Goal: Information Seeking & Learning: Learn about a topic

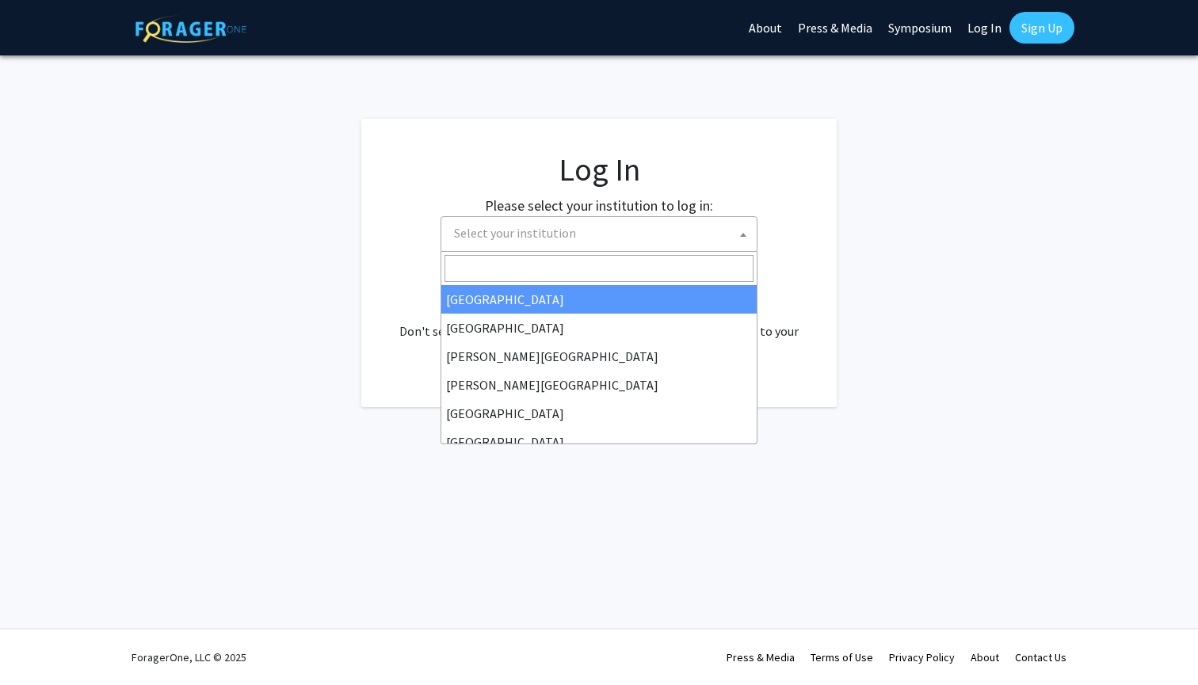
click at [630, 232] on span "Select your institution" at bounding box center [602, 233] width 309 height 32
select select "34"
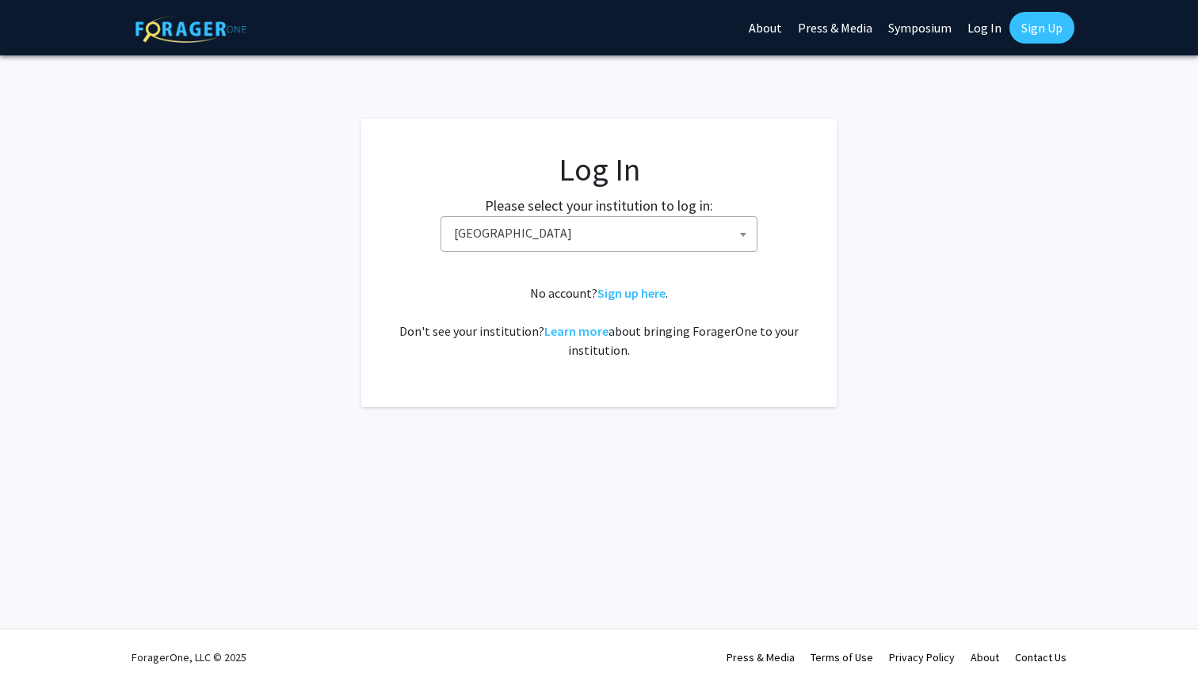
click at [576, 230] on span "[GEOGRAPHIC_DATA]" at bounding box center [602, 233] width 309 height 32
click at [604, 234] on span "[GEOGRAPHIC_DATA]" at bounding box center [602, 233] width 309 height 32
click at [1027, 33] on link "Sign Up" at bounding box center [1041, 28] width 65 height 32
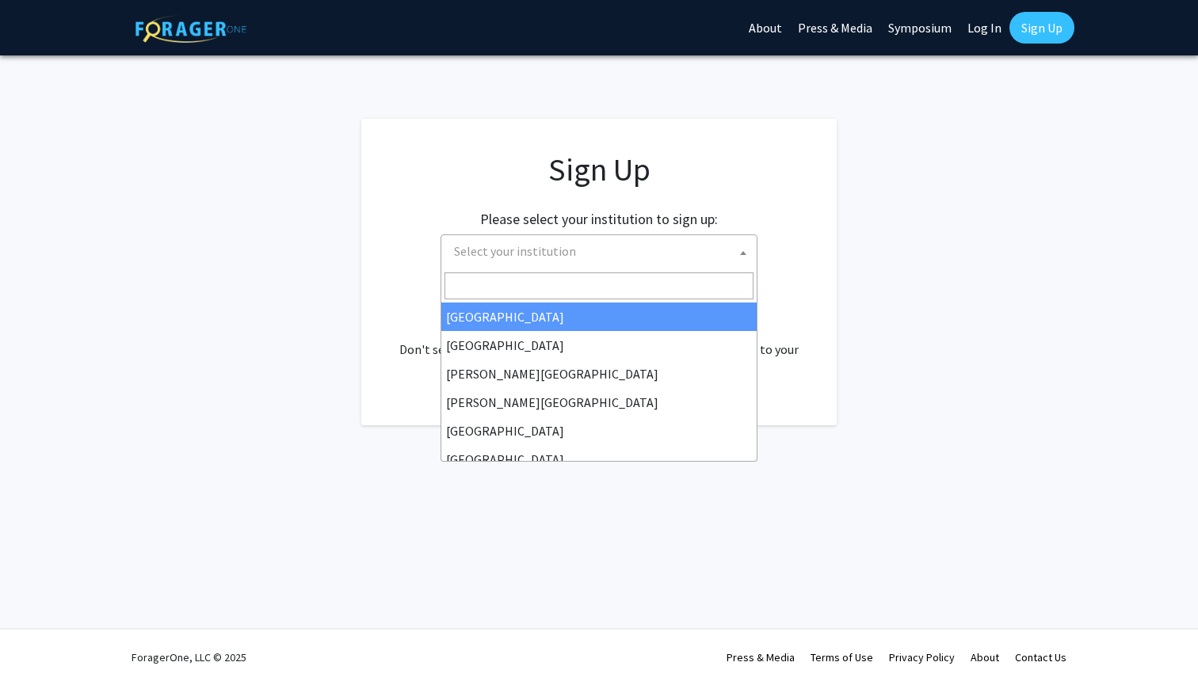
click at [672, 256] on span "Select your institution" at bounding box center [602, 251] width 309 height 32
select select "34"
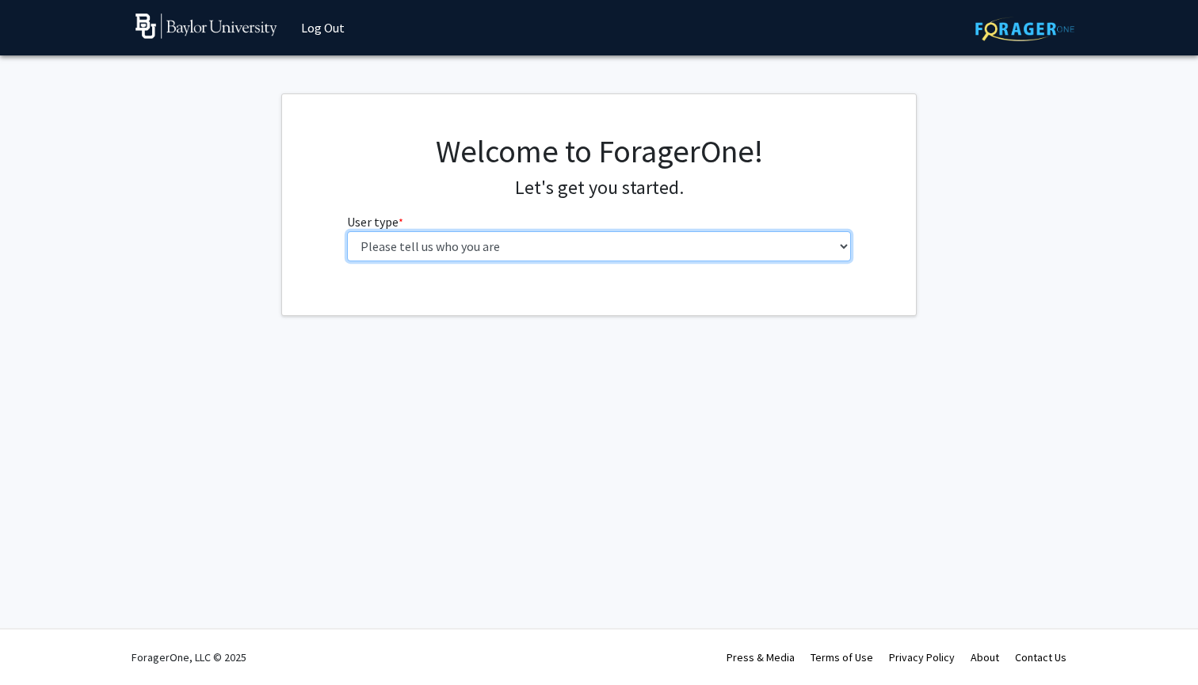
select select "1: undergrad"
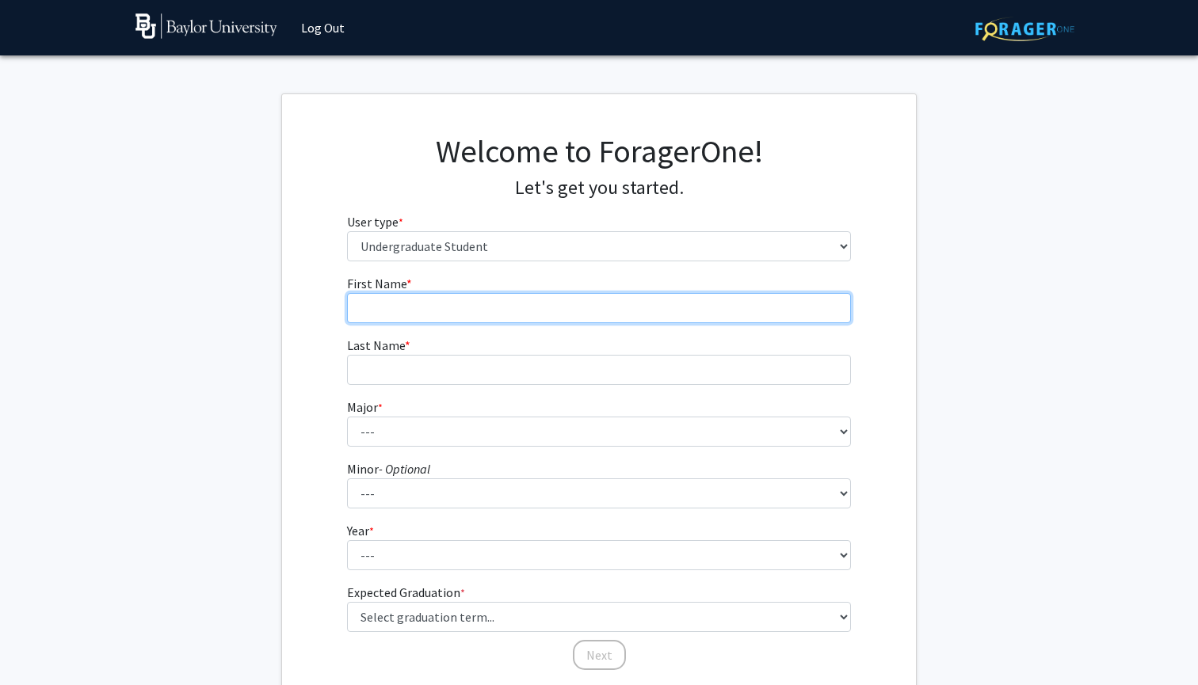
click at [490, 301] on input "First Name * required" at bounding box center [599, 308] width 505 height 30
type input "[PERSON_NAME]"
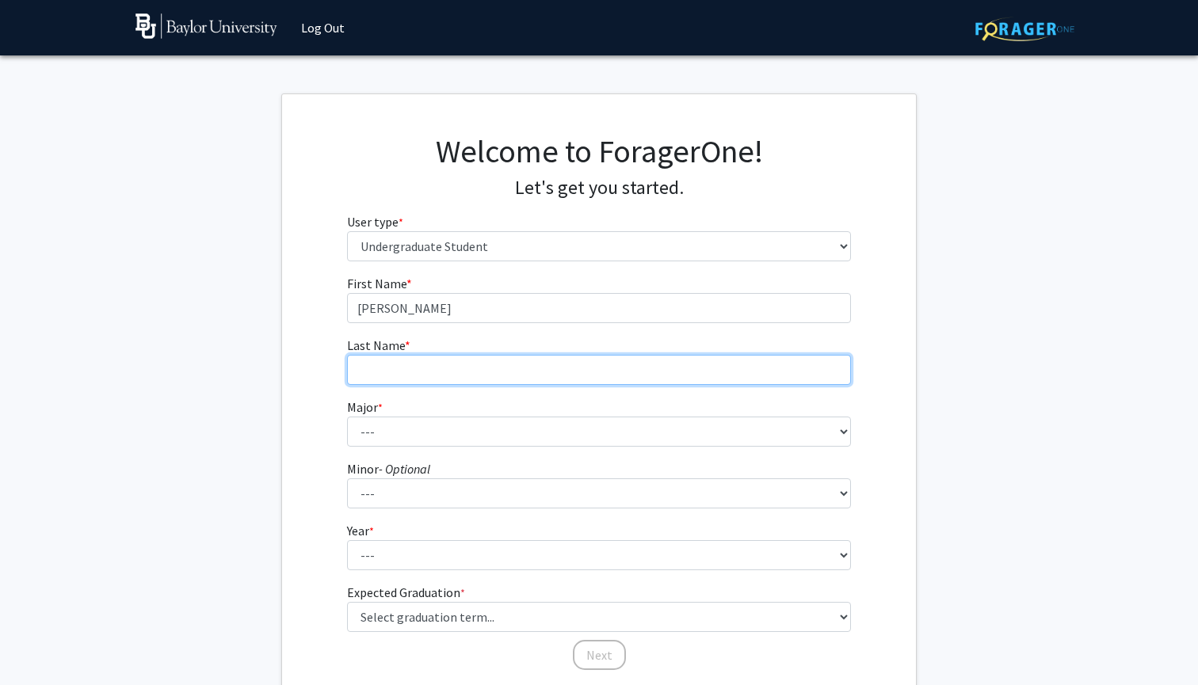
click at [479, 366] on input "Last Name * required" at bounding box center [599, 370] width 505 height 30
type input "[PERSON_NAME]"
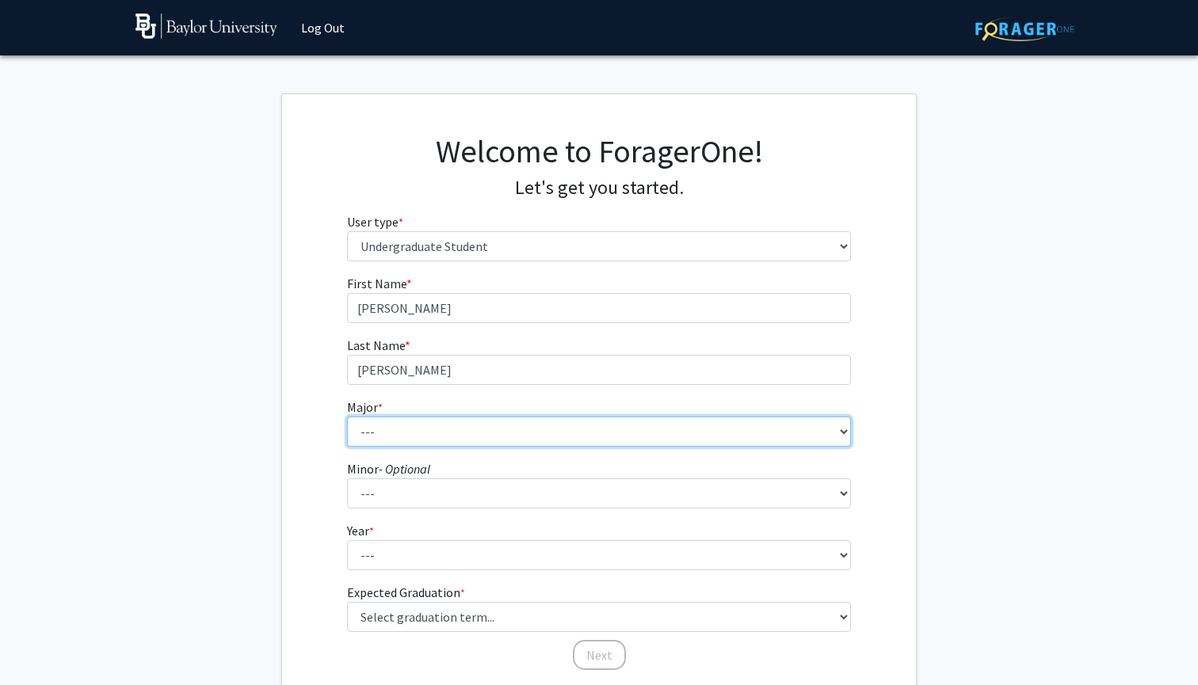
select select "85: 2750"
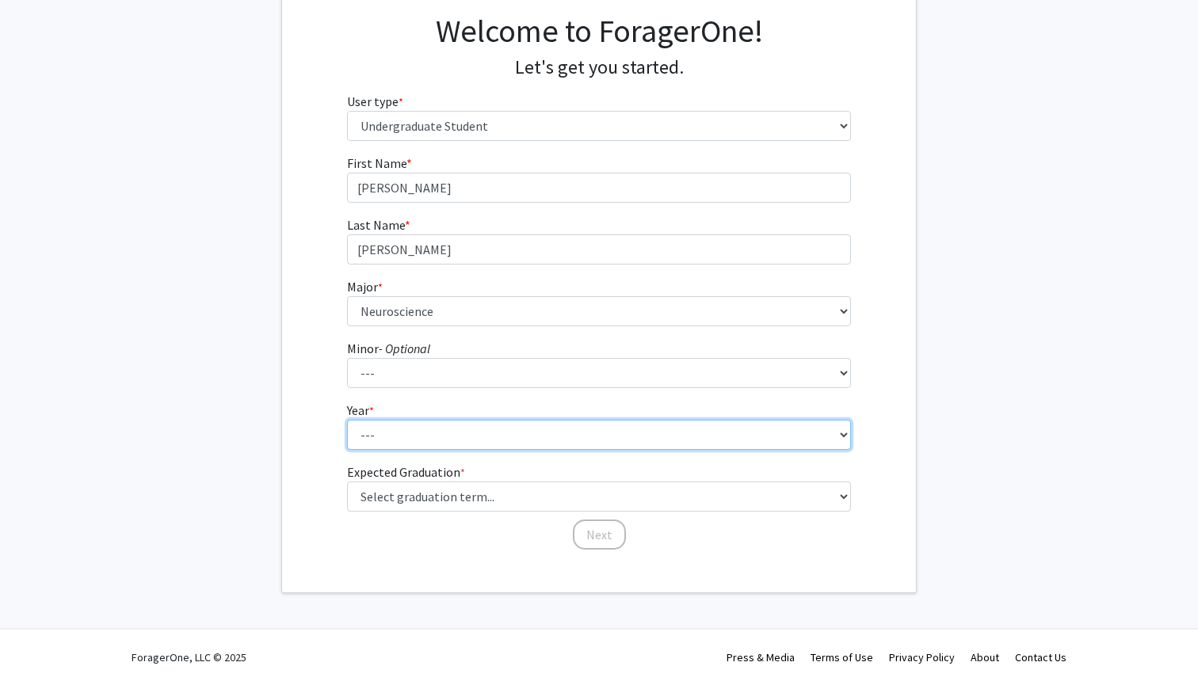
scroll to position [120, 0]
select select "4: senior"
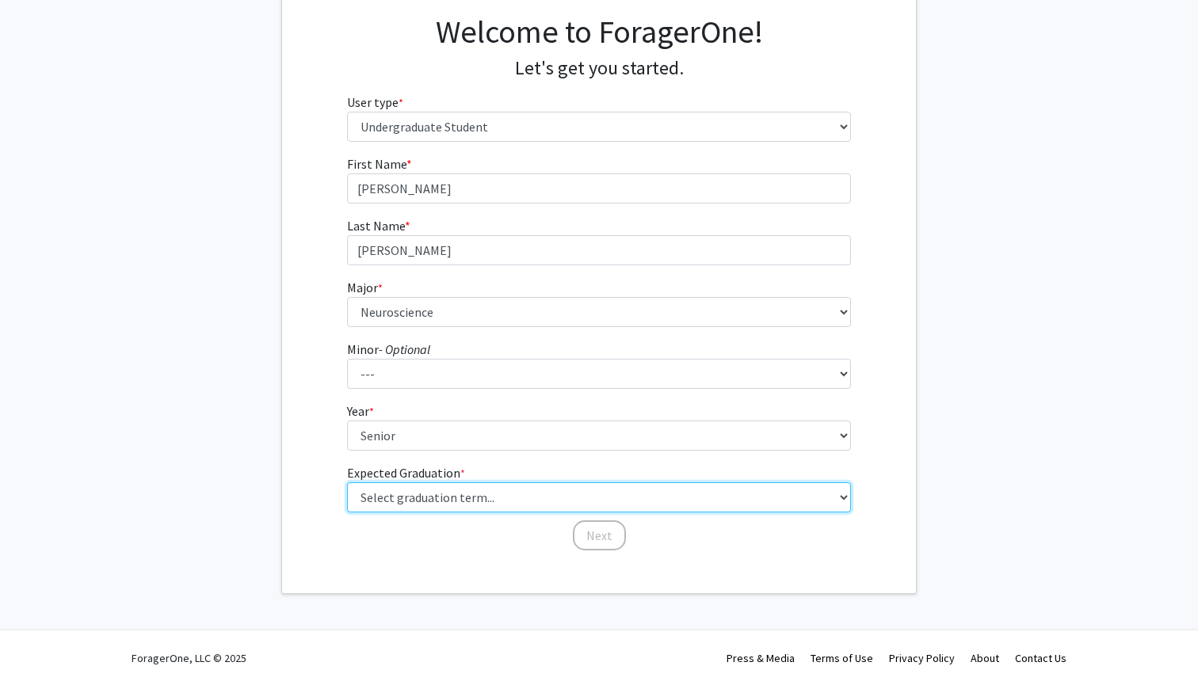
select select "5: spring_2026"
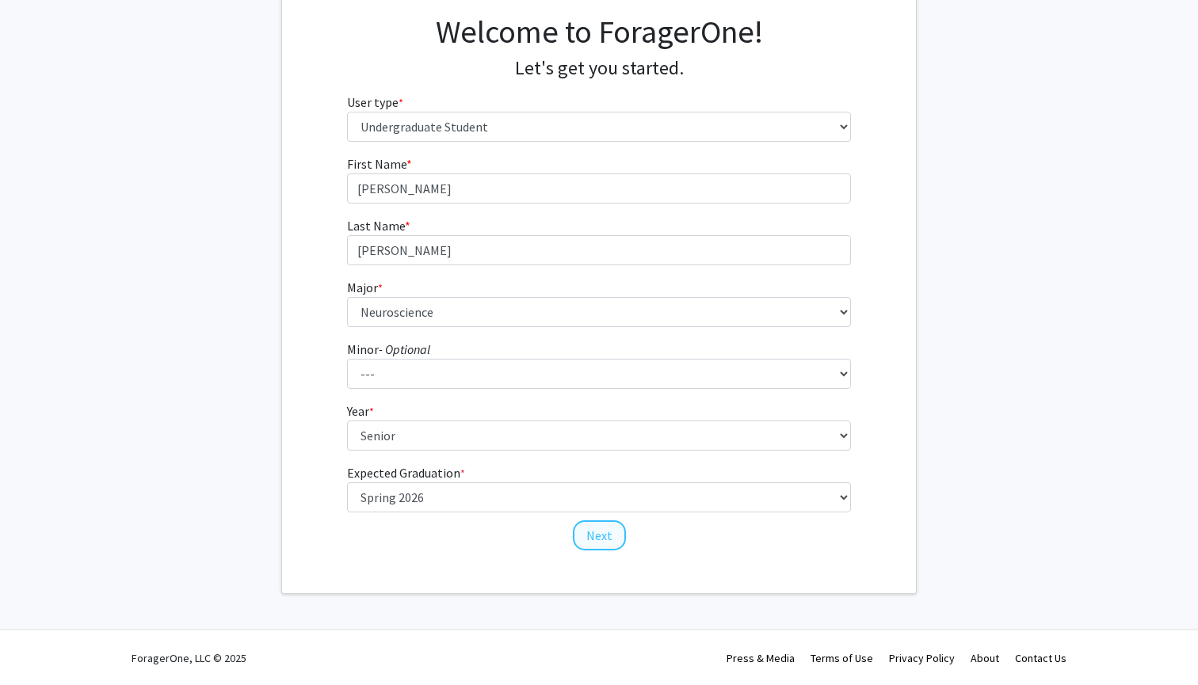
click at [605, 541] on button "Next" at bounding box center [599, 535] width 53 height 30
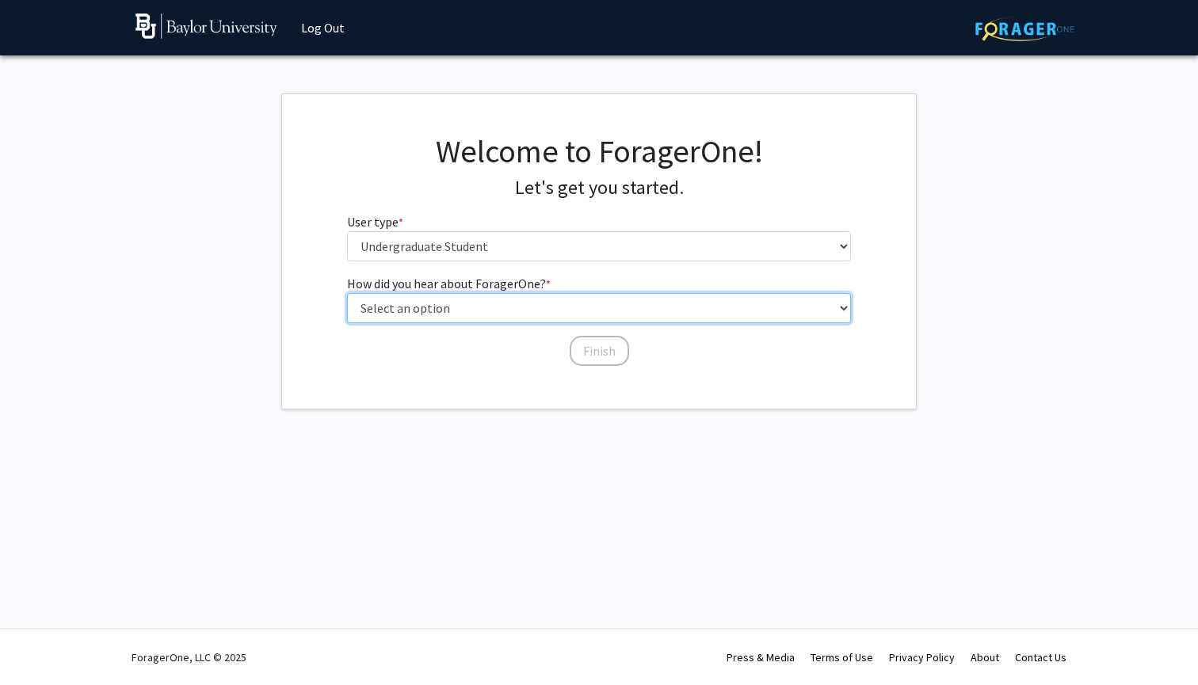
select select "2: faculty_recommendation"
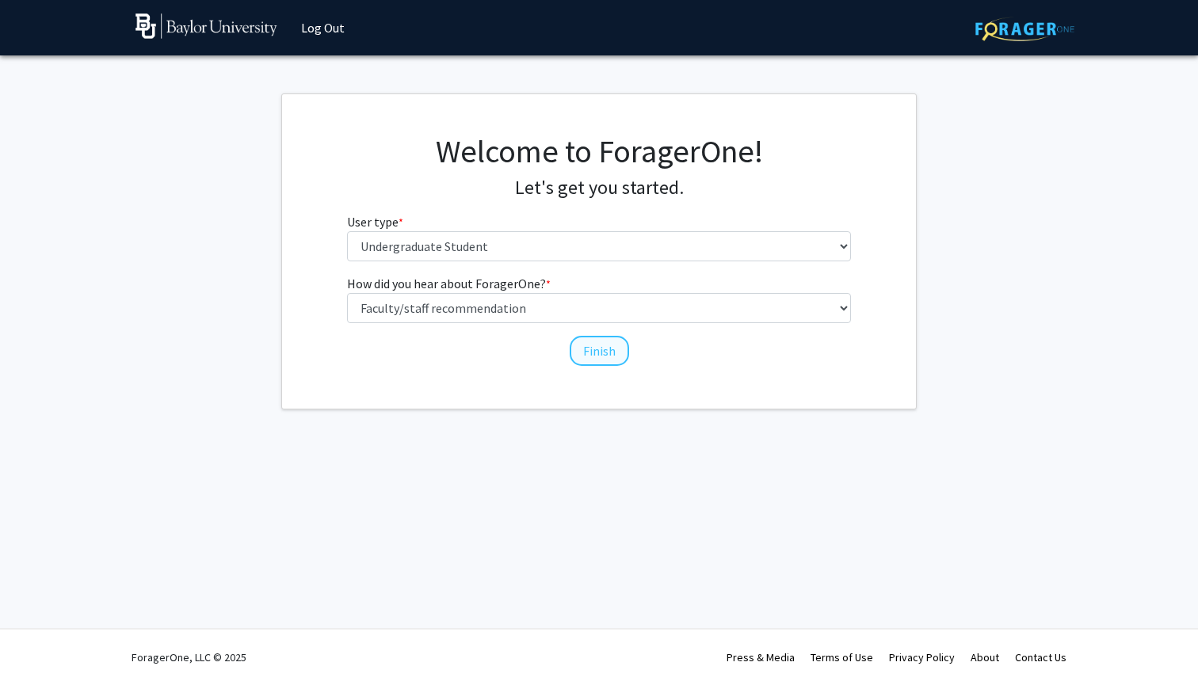
click at [597, 350] on button "Finish" at bounding box center [599, 351] width 59 height 30
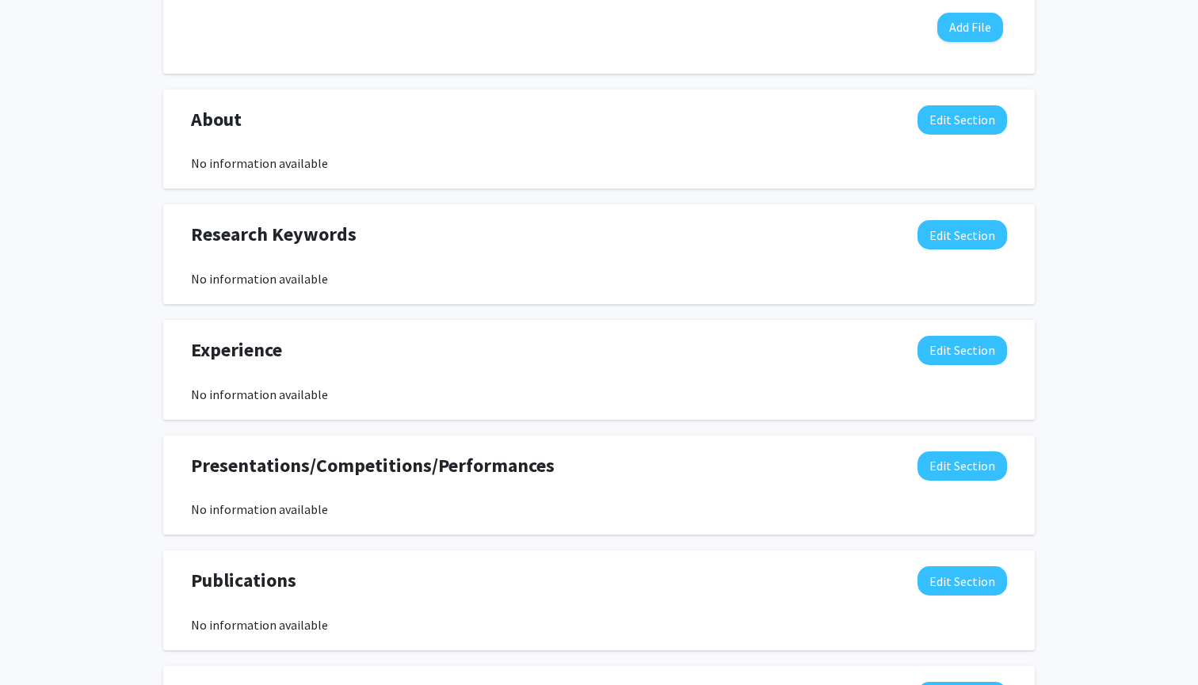
scroll to position [605, 0]
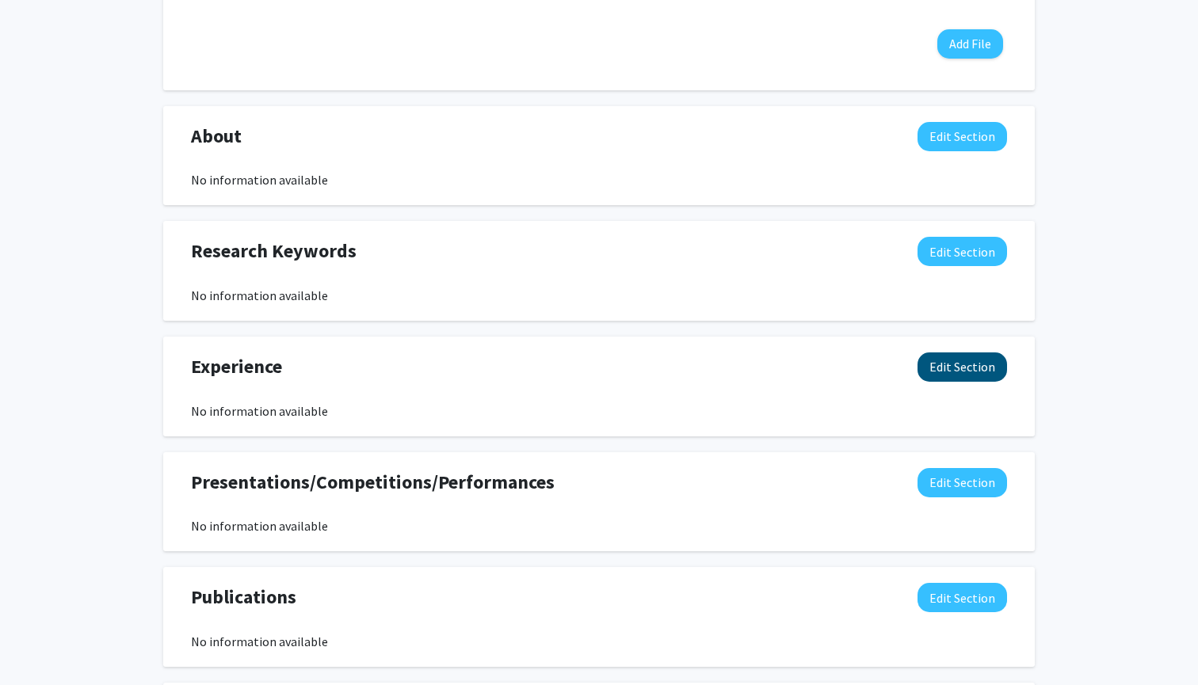
click at [941, 370] on button "Edit Section" at bounding box center [962, 367] width 90 height 29
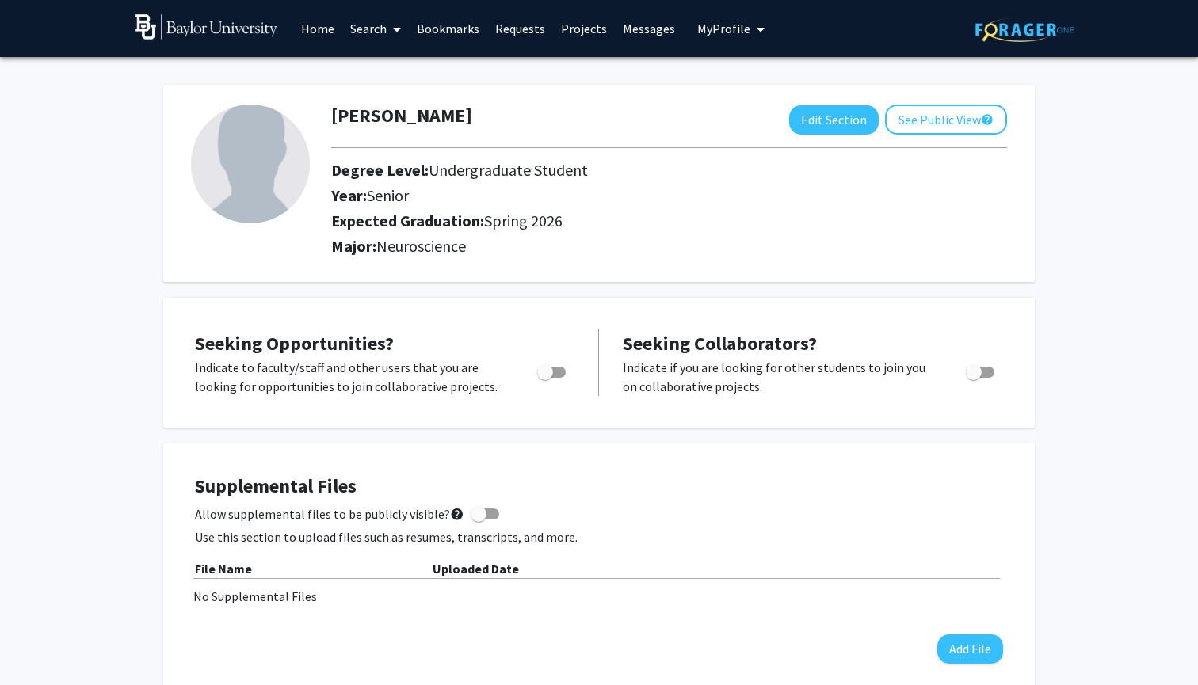
scroll to position [0, 0]
click at [939, 116] on button "See Public View help" at bounding box center [946, 120] width 122 height 30
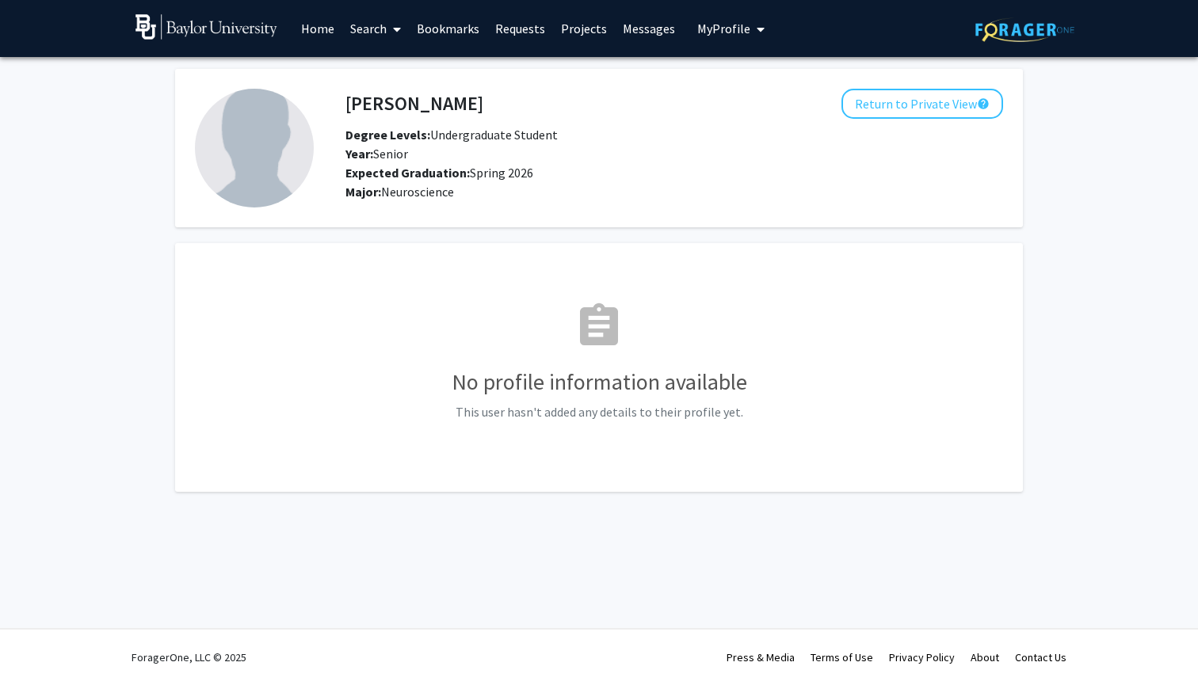
click at [324, 30] on link "Home" at bounding box center [317, 28] width 49 height 55
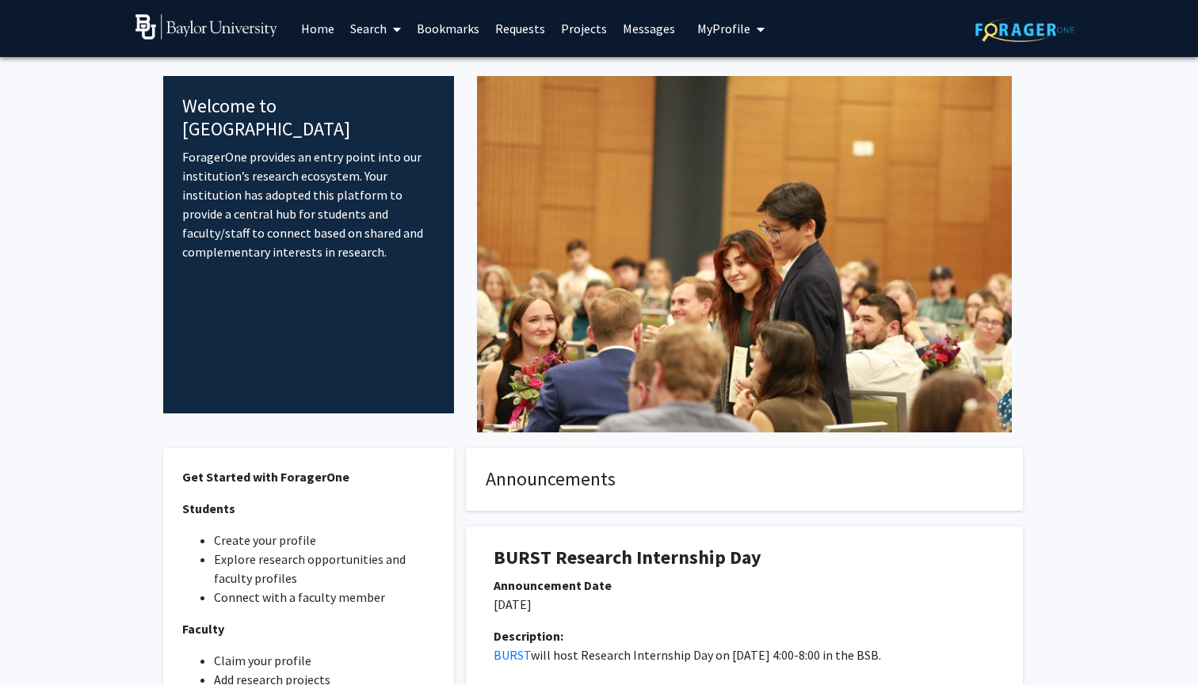
click at [380, 36] on link "Search" at bounding box center [375, 28] width 67 height 55
click at [386, 74] on span "Faculty/Staff" at bounding box center [400, 73] width 116 height 32
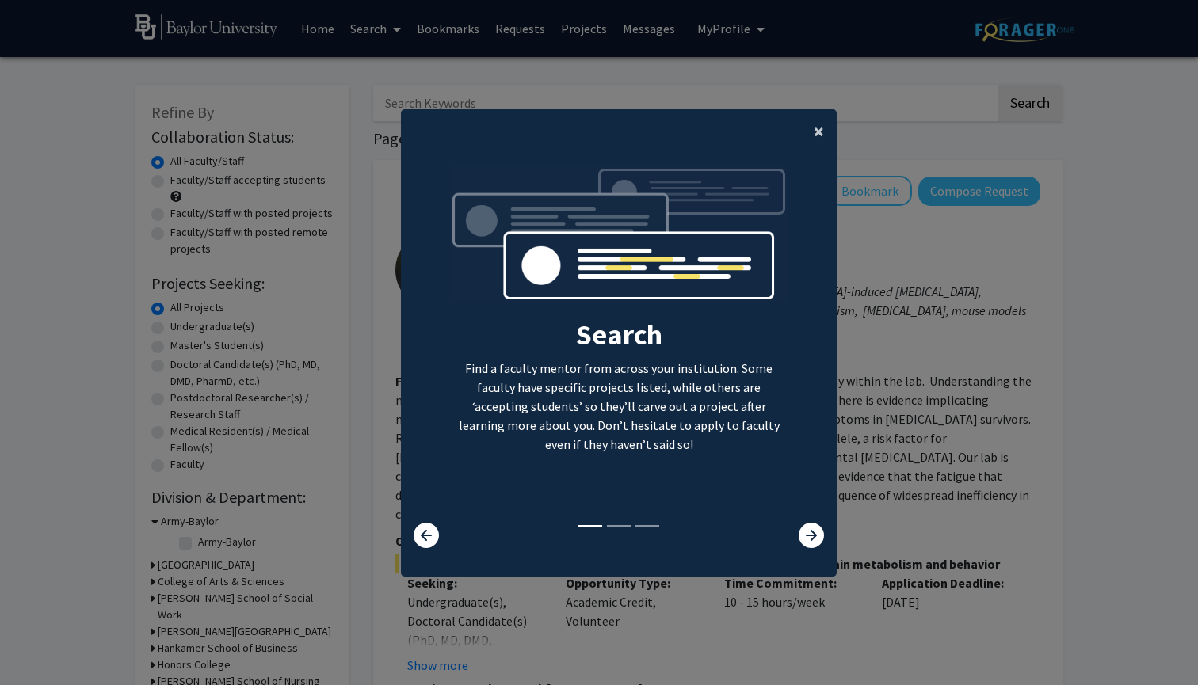
click at [807, 124] on button "×" at bounding box center [819, 131] width 36 height 44
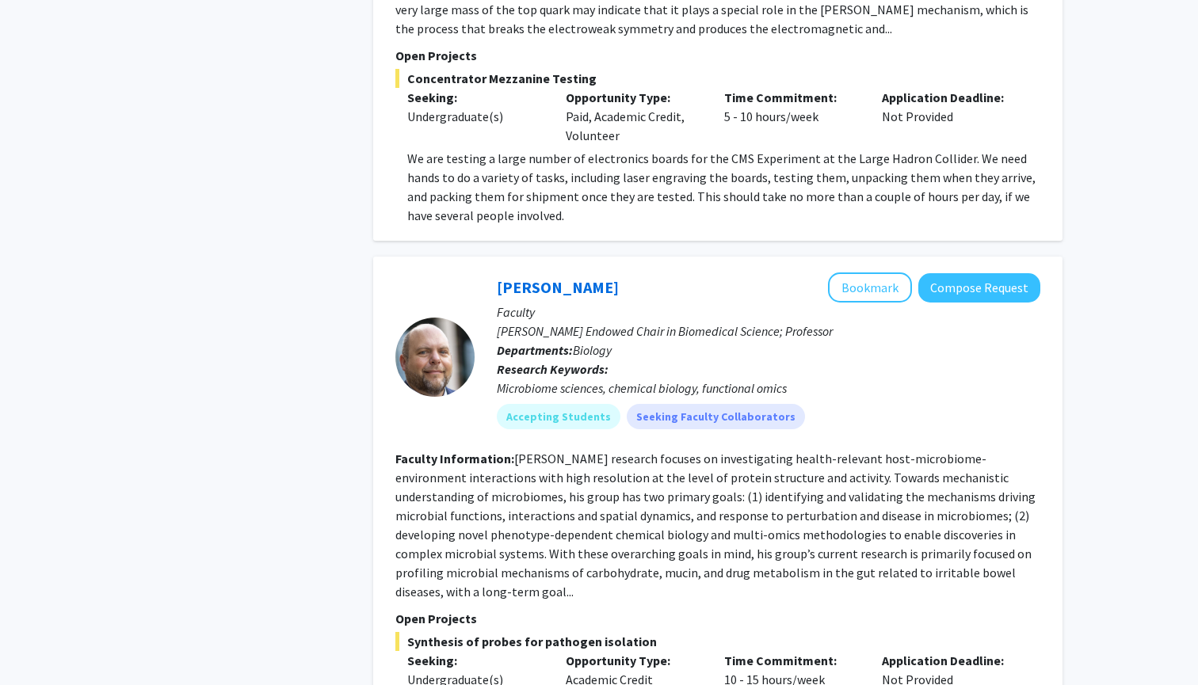
scroll to position [6501, 0]
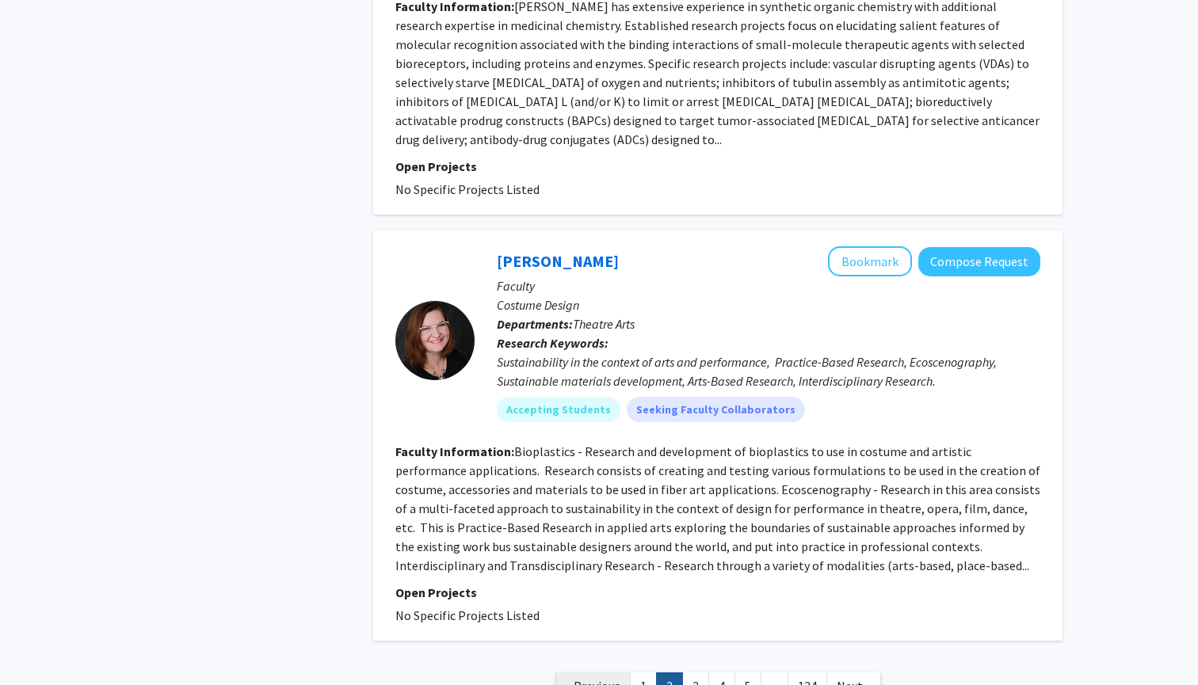
scroll to position [3574, 0]
click at [605, 673] on link "« Previous" at bounding box center [592, 687] width 75 height 28
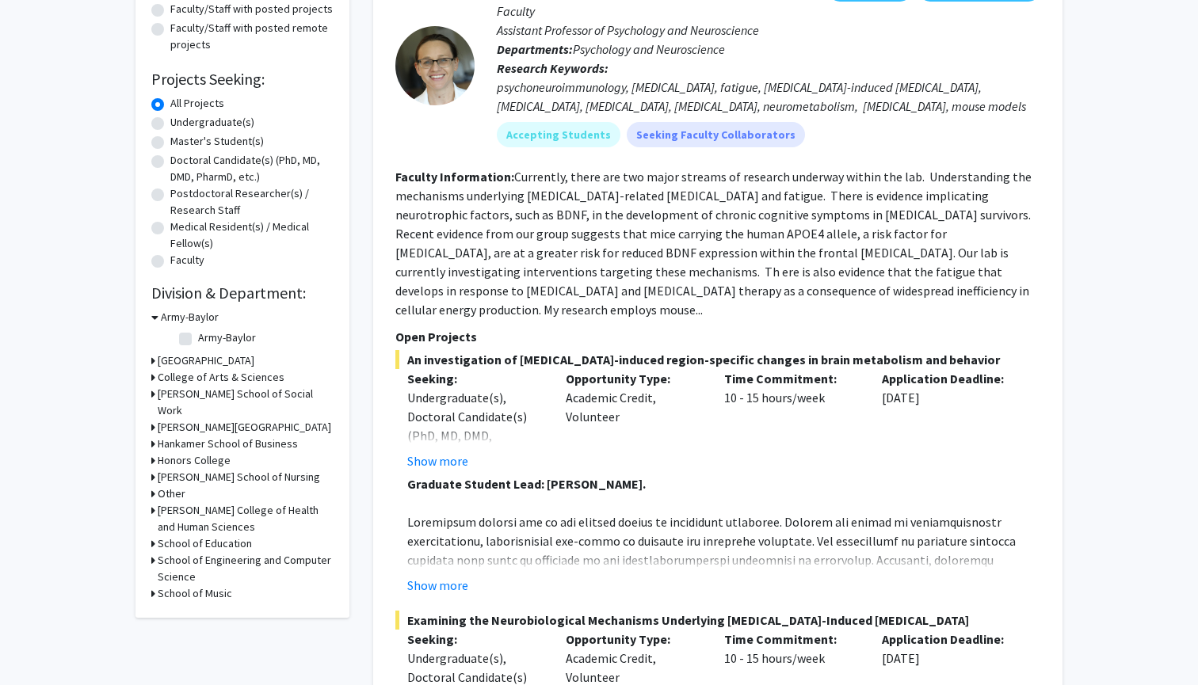
scroll to position [212, 0]
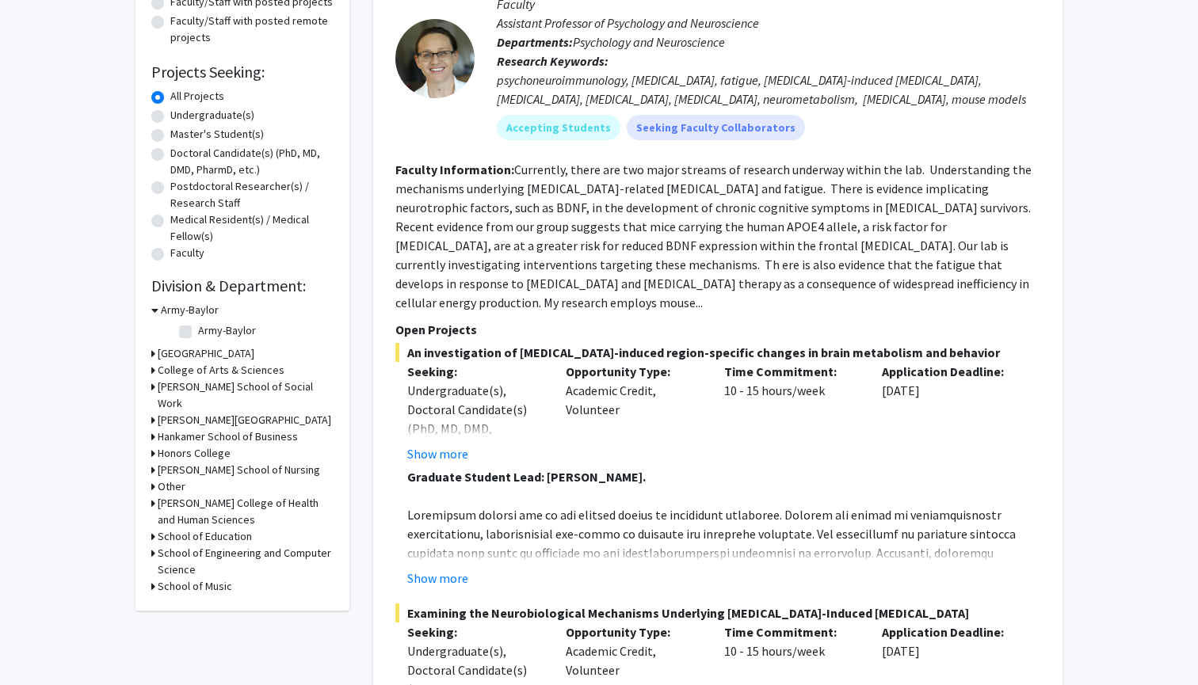
click at [221, 365] on h3 "College of Arts & Sciences" at bounding box center [221, 370] width 127 height 17
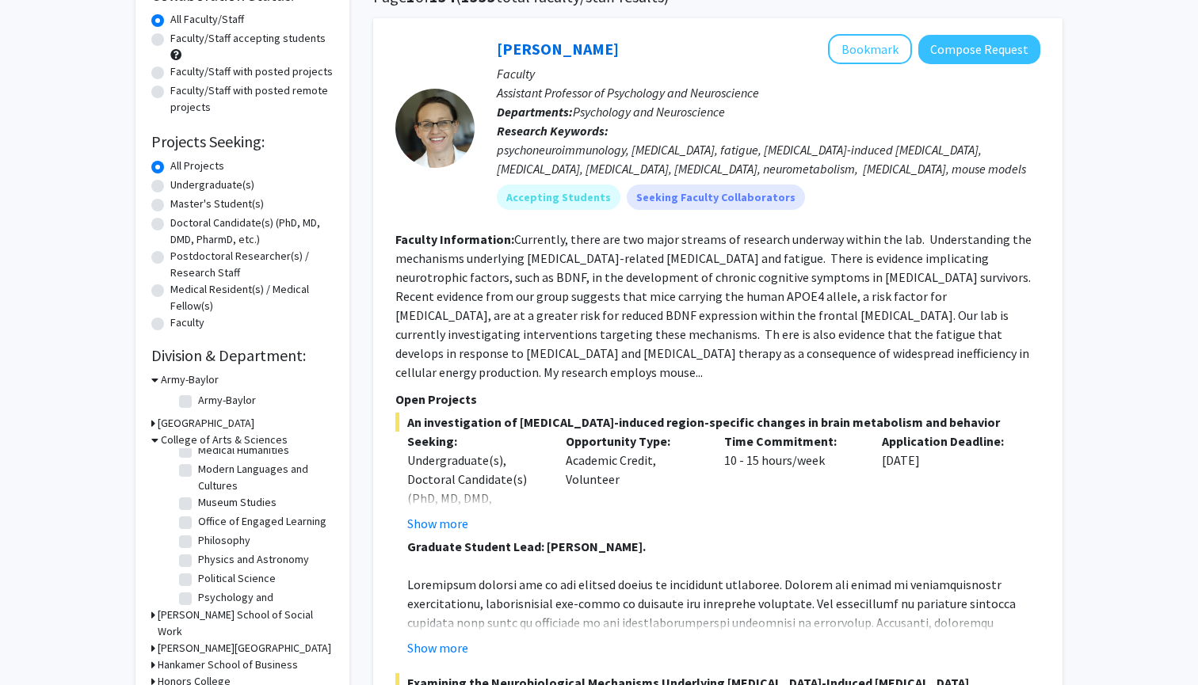
scroll to position [368, 0]
click at [198, 578] on label "Psychology and Neuroscience" at bounding box center [264, 594] width 132 height 33
click at [198, 578] on input "Psychology and Neuroscience" at bounding box center [203, 583] width 10 height 10
checkbox input "true"
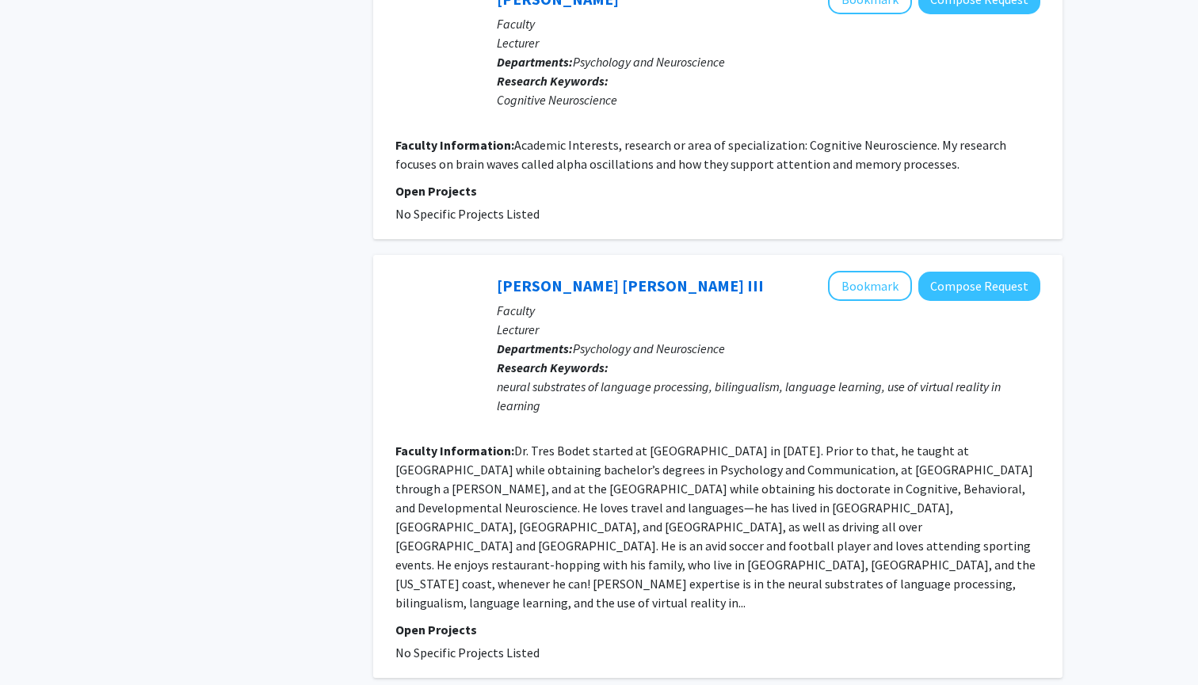
scroll to position [4242, 0]
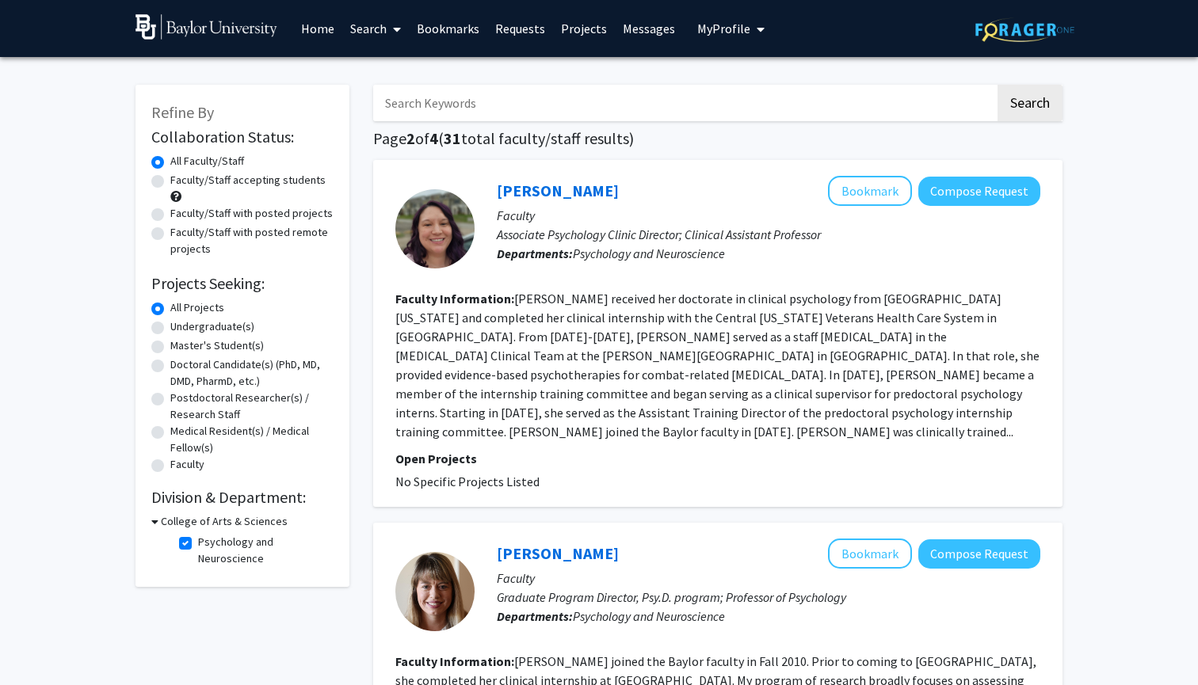
click at [207, 328] on label "Undergraduate(s)" at bounding box center [212, 326] width 84 height 17
click at [181, 328] on input "Undergraduate(s)" at bounding box center [175, 323] width 10 height 10
radio input "true"
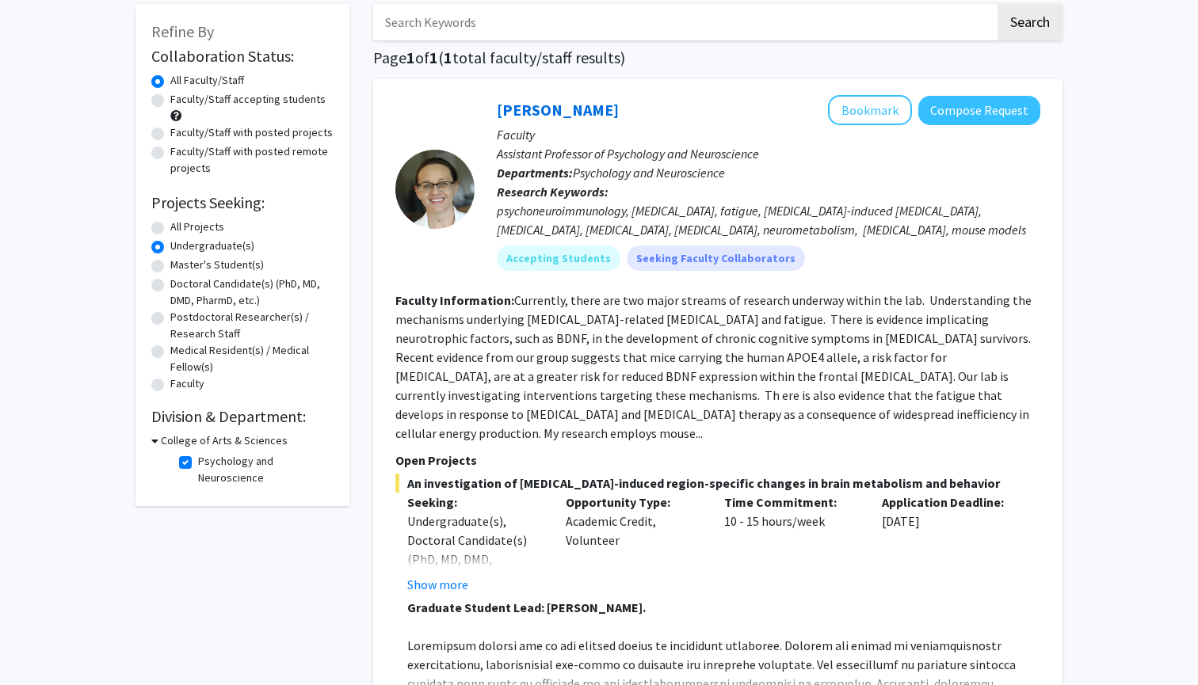
scroll to position [80, 0]
click at [170, 231] on label "All Projects" at bounding box center [197, 227] width 54 height 17
click at [170, 230] on input "All Projects" at bounding box center [175, 224] width 10 height 10
radio input "true"
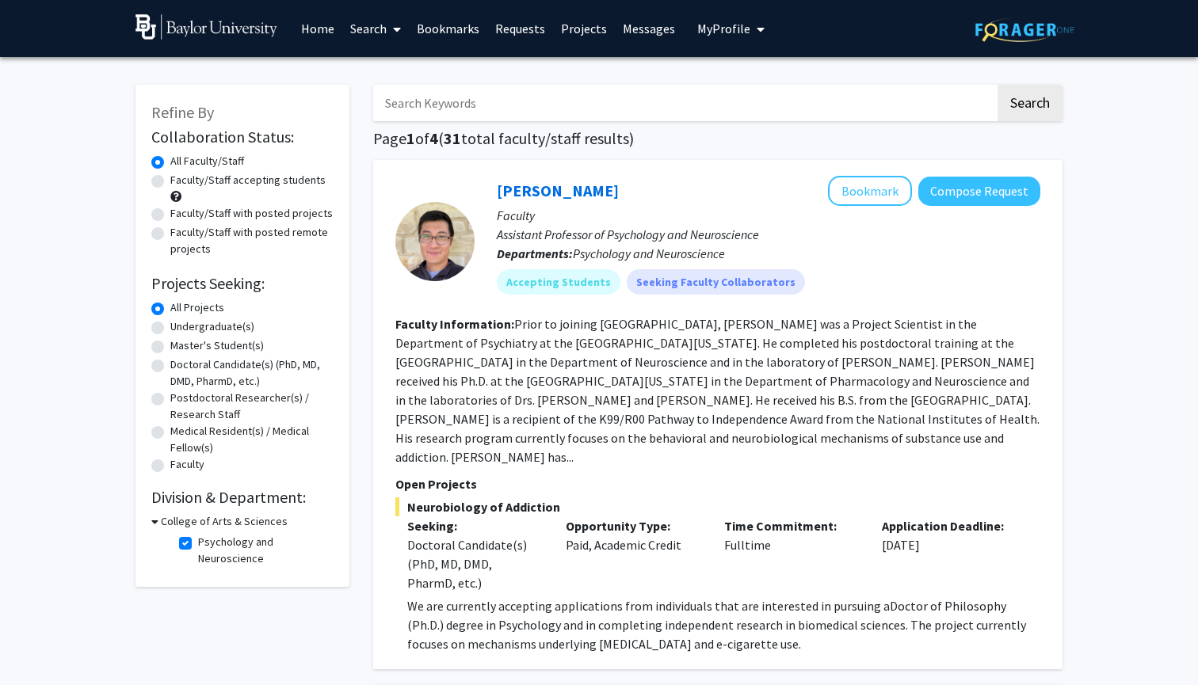
click at [170, 348] on label "Master's Student(s)" at bounding box center [216, 345] width 93 height 17
click at [170, 348] on input "Master's Student(s)" at bounding box center [175, 342] width 10 height 10
radio input "true"
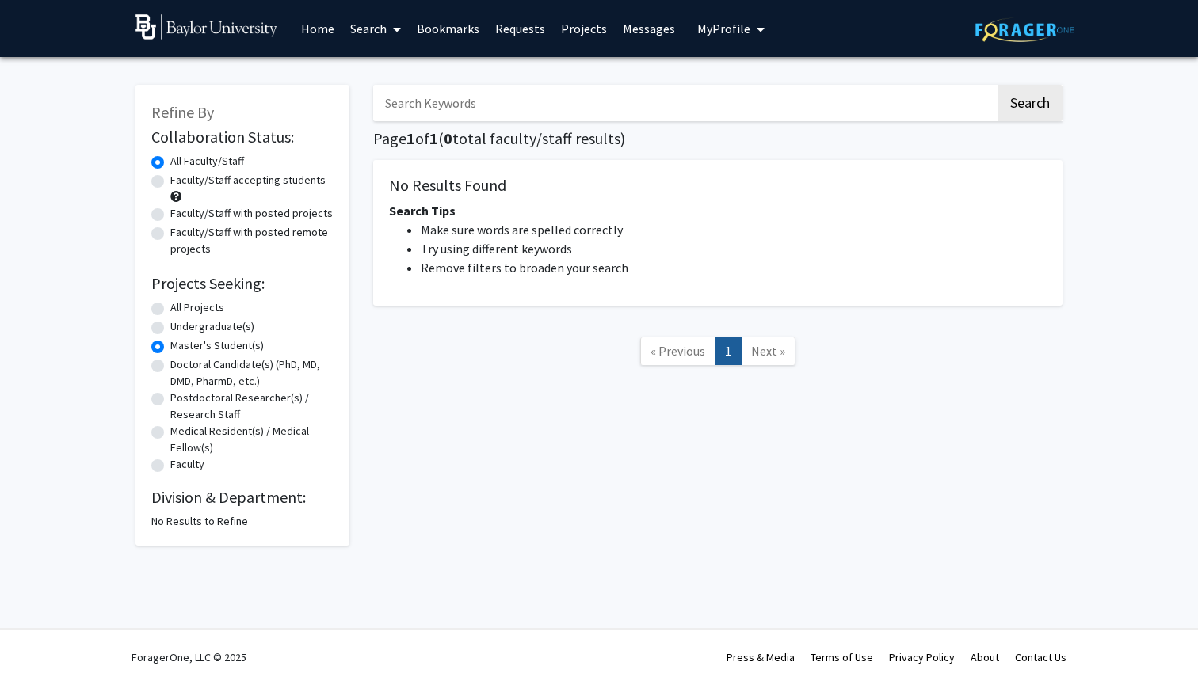
click at [170, 366] on label "Doctoral Candidate(s) (PhD, MD, DMD, PharmD, etc.)" at bounding box center [251, 372] width 163 height 33
click at [170, 366] on input "Doctoral Candidate(s) (PhD, MD, DMD, PharmD, etc.)" at bounding box center [175, 361] width 10 height 10
radio input "true"
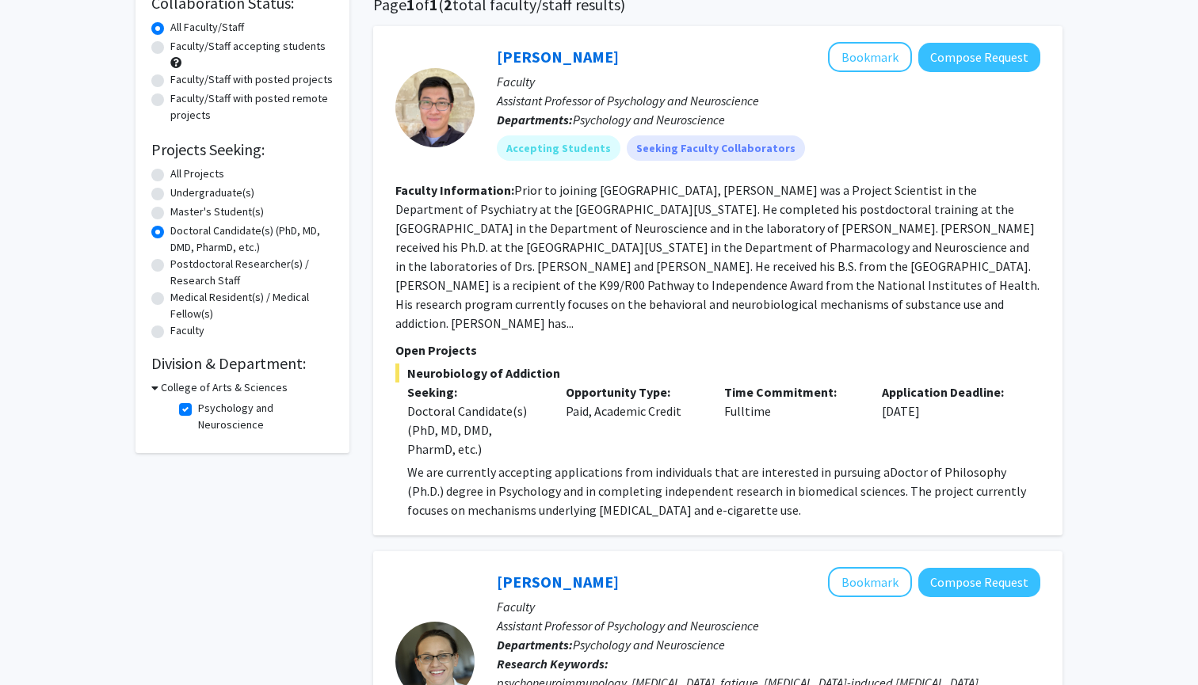
scroll to position [132, 0]
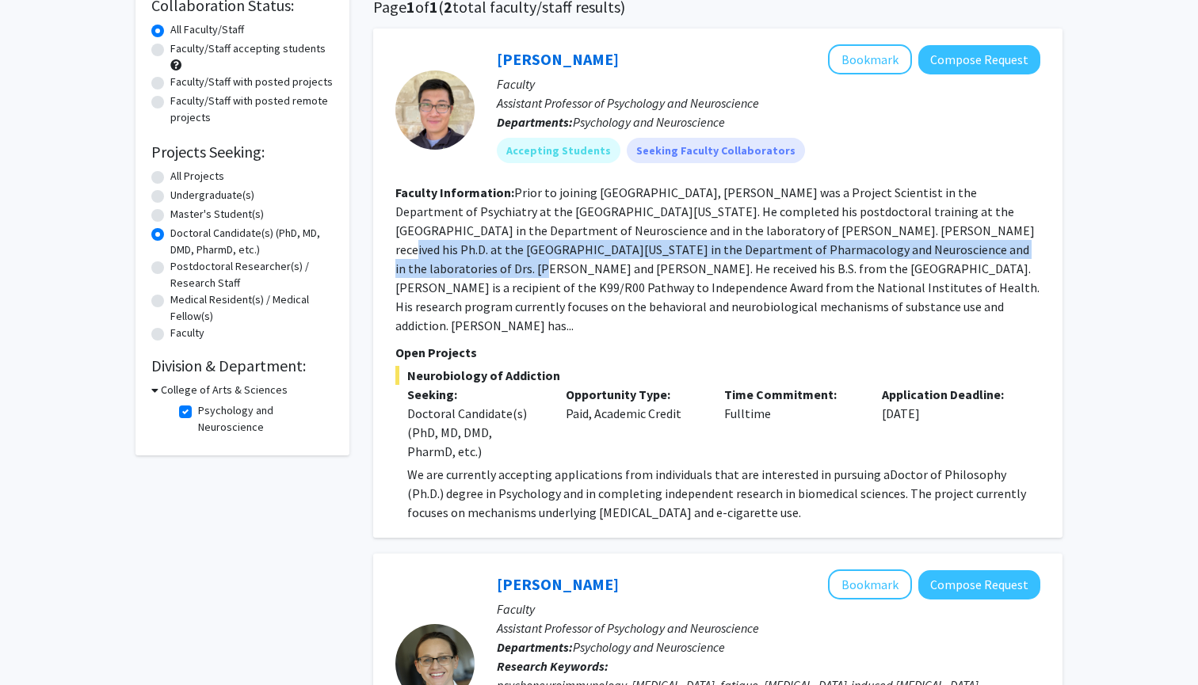
drag, startPoint x: 767, startPoint y: 234, endPoint x: 863, endPoint y: 242, distance: 96.2
click at [863, 243] on section "Faculty Information: Prior to joining Baylor University, Dr. Nguyen was a Proje…" at bounding box center [717, 259] width 645 height 152
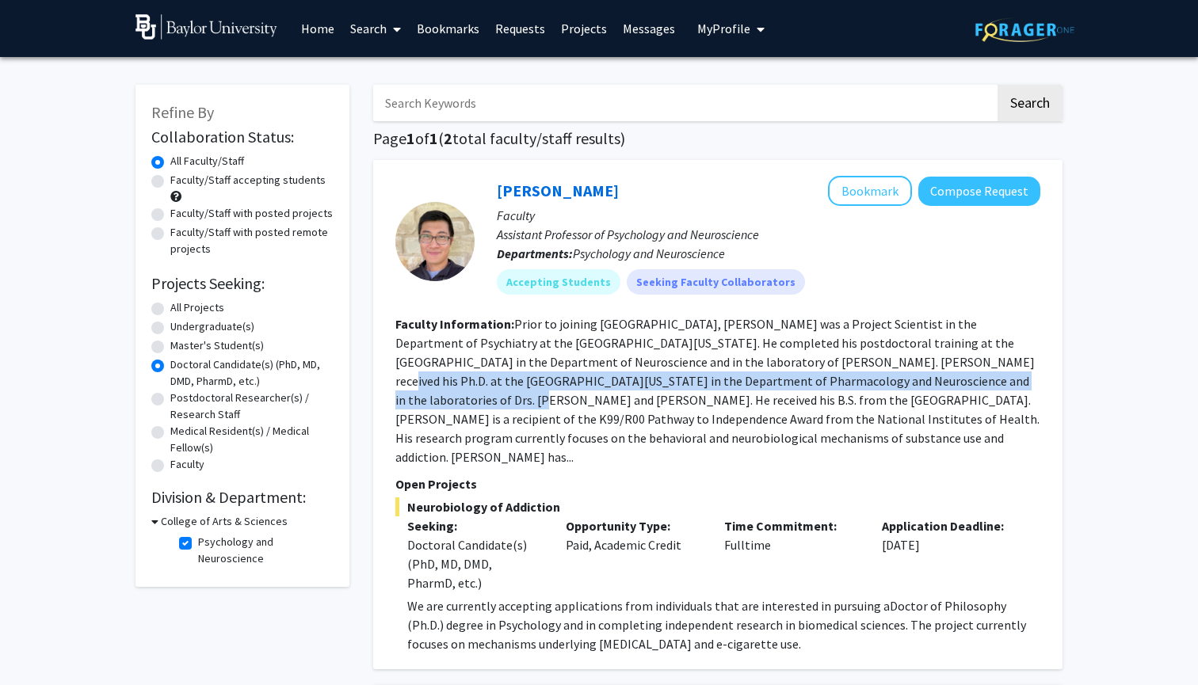
scroll to position [0, 0]
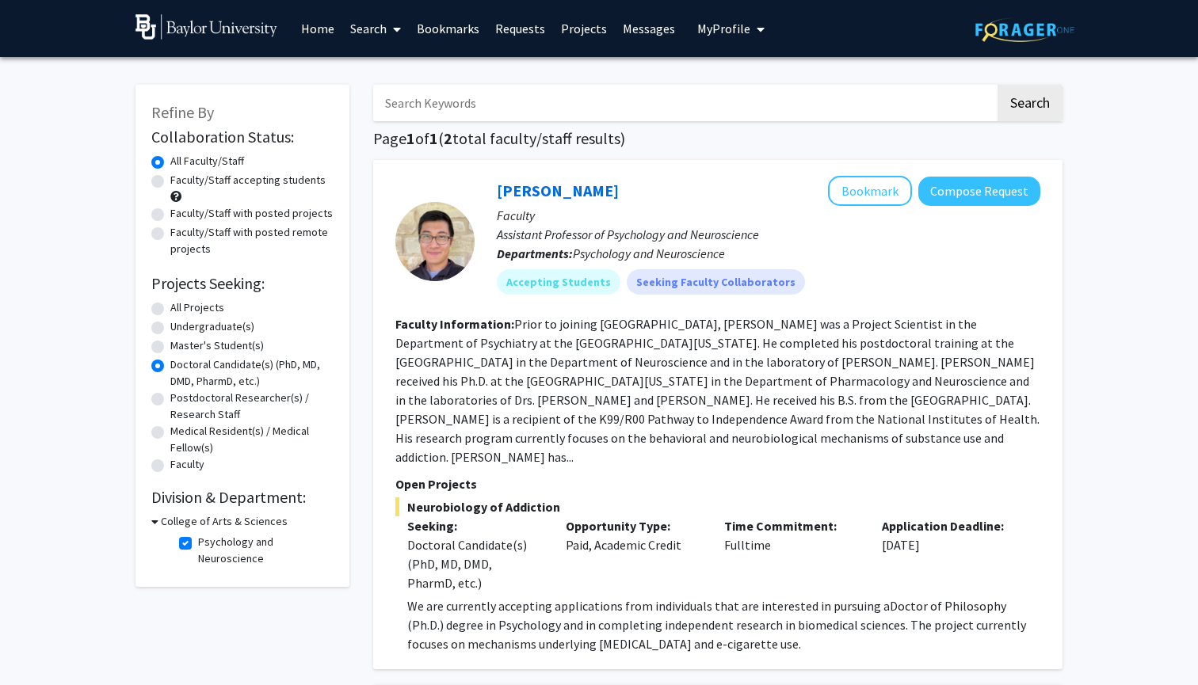
click at [170, 313] on label "All Projects" at bounding box center [197, 307] width 54 height 17
click at [170, 310] on input "All Projects" at bounding box center [175, 304] width 10 height 10
radio input "true"
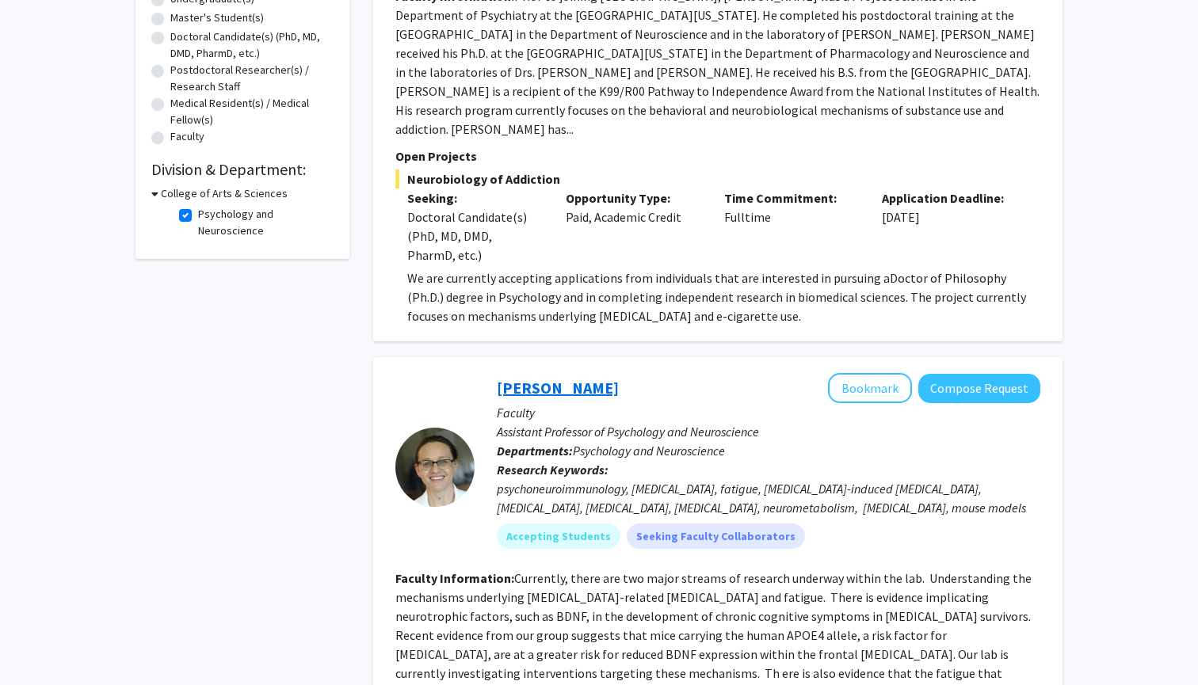
click at [543, 378] on link "Elisabeth Vichaya" at bounding box center [558, 388] width 122 height 20
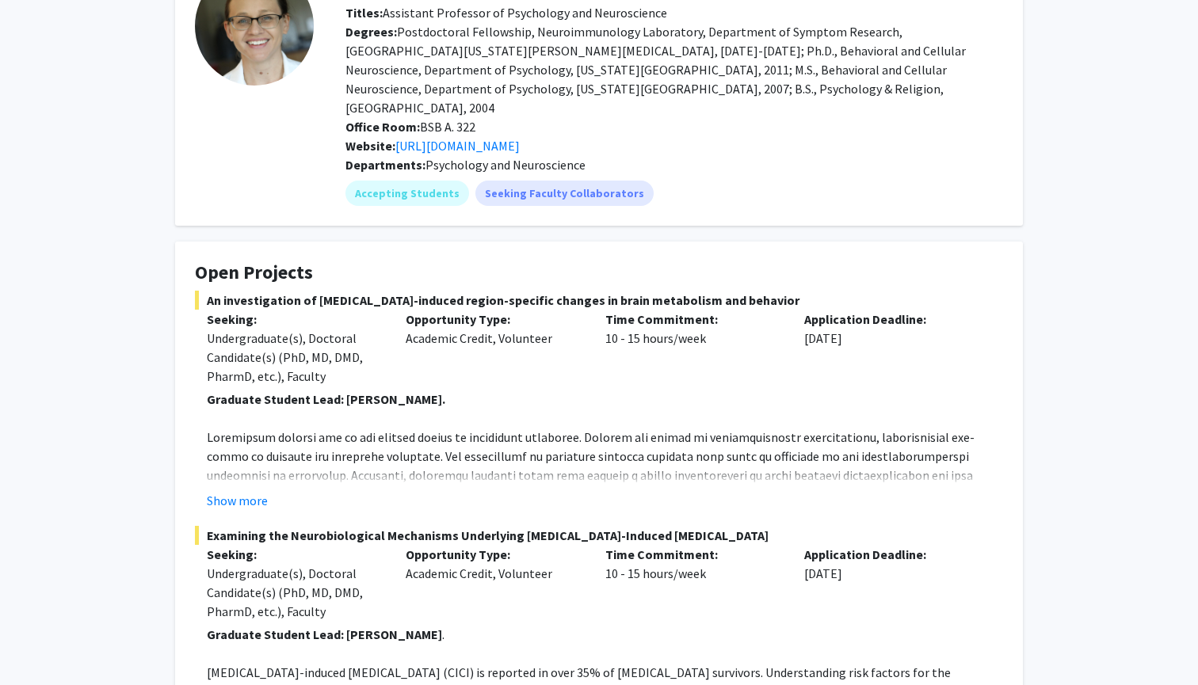
scroll to position [169, 0]
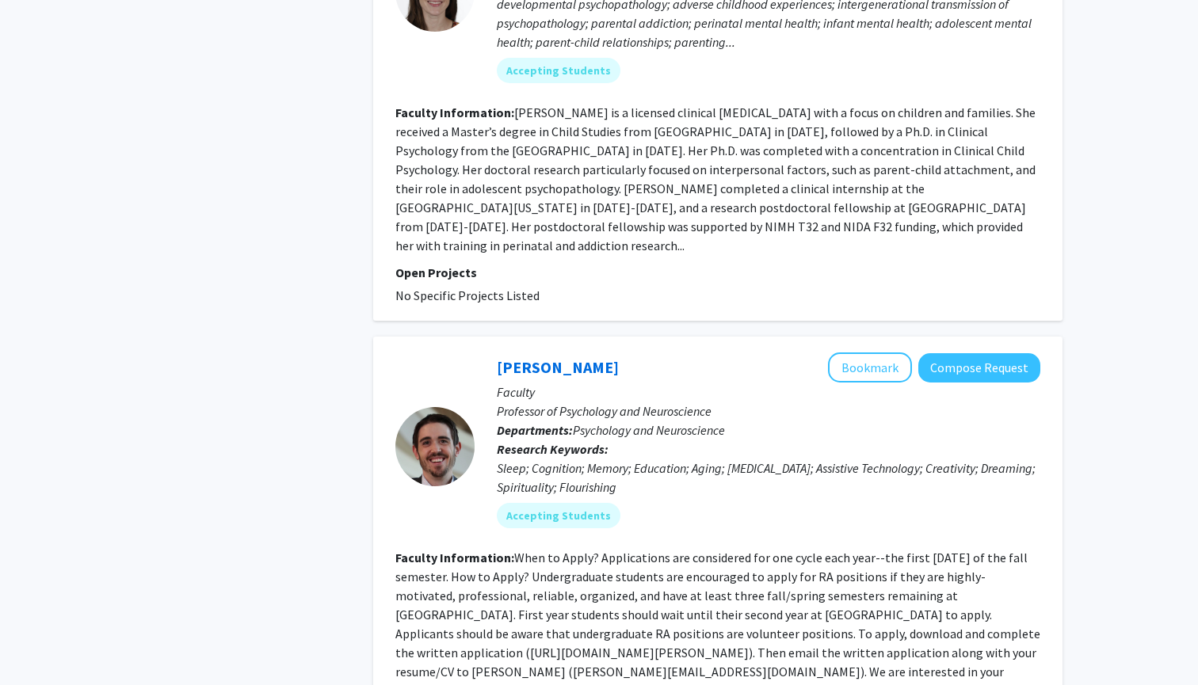
scroll to position [2169, 0]
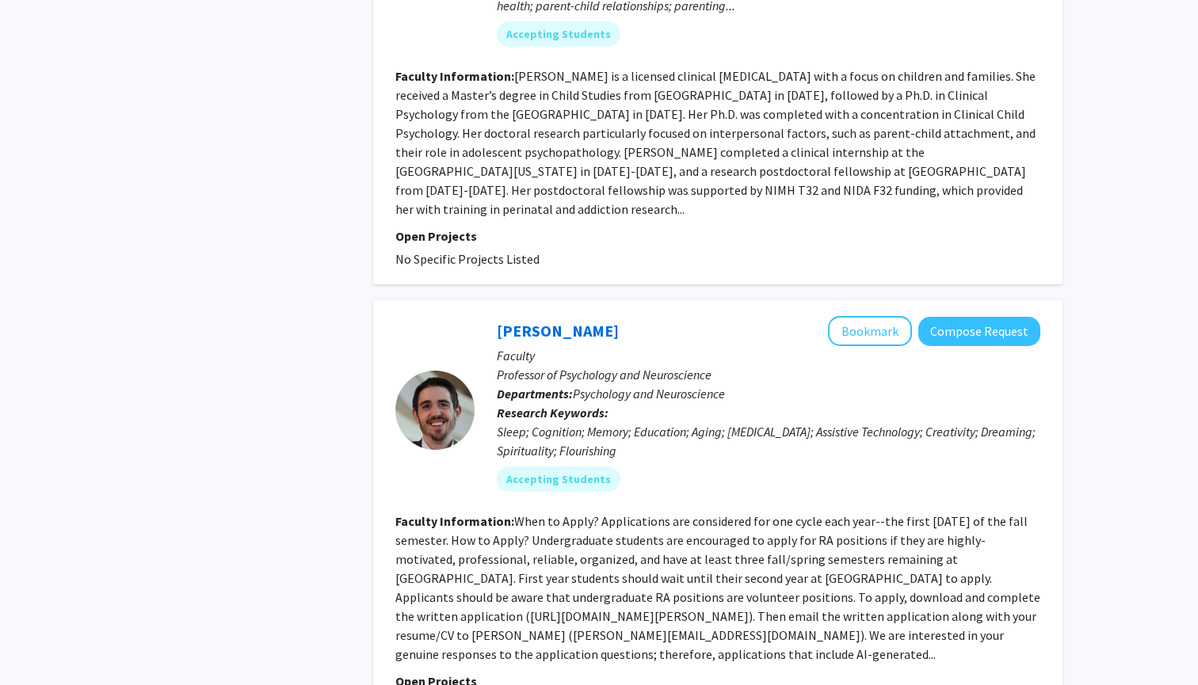
scroll to position [169, 0]
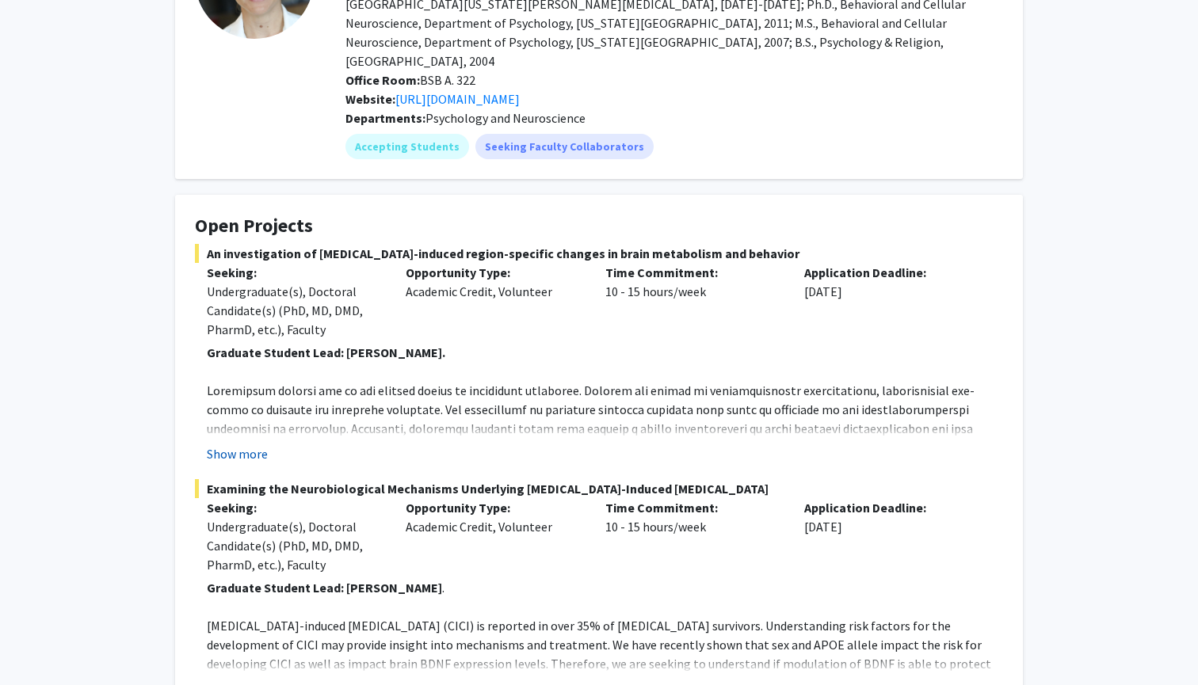
click at [238, 444] on button "Show more" at bounding box center [237, 453] width 61 height 19
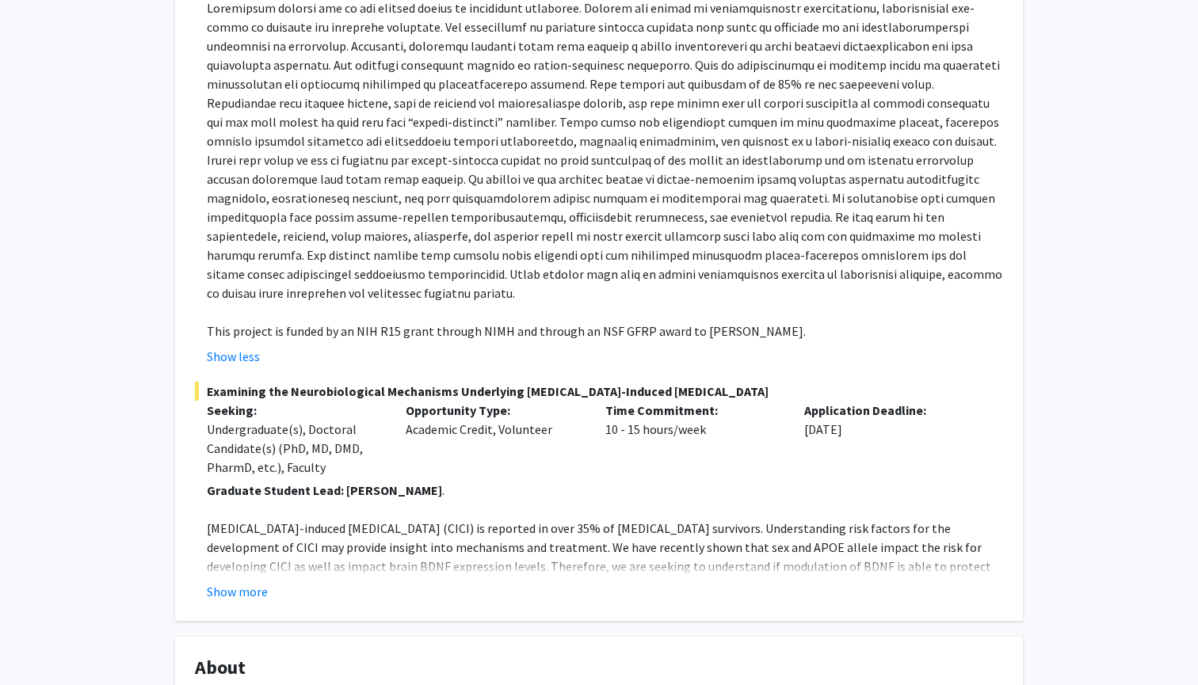
scroll to position [580, 0]
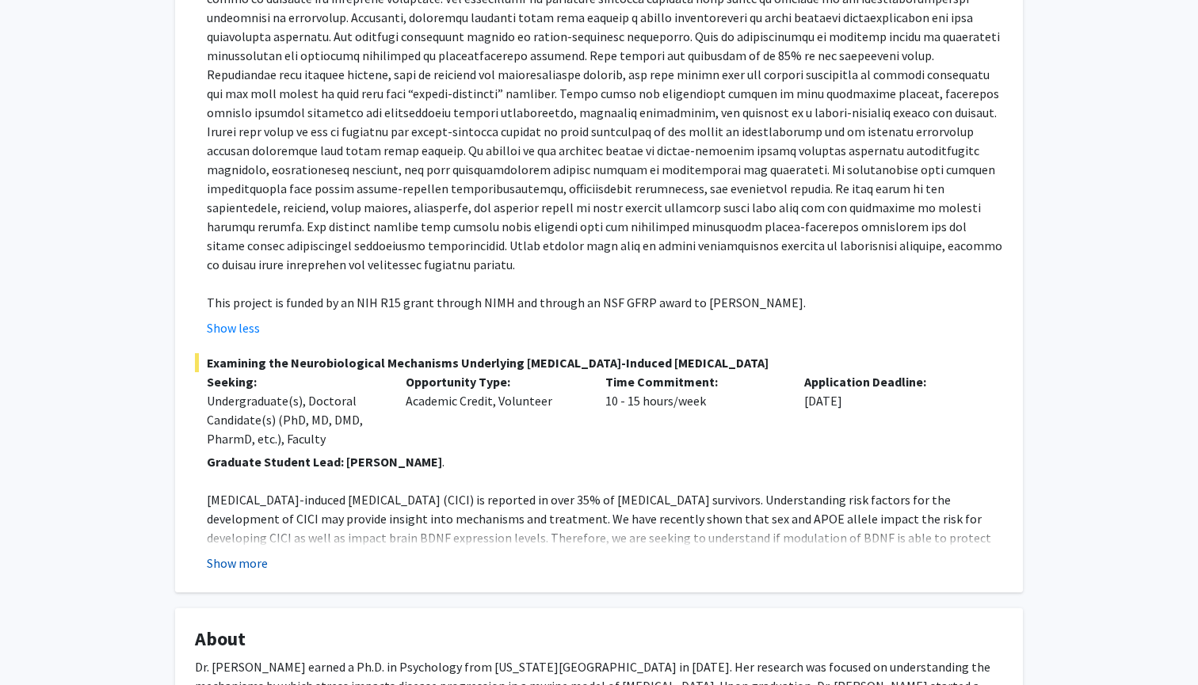
click at [243, 554] on button "Show more" at bounding box center [237, 563] width 61 height 19
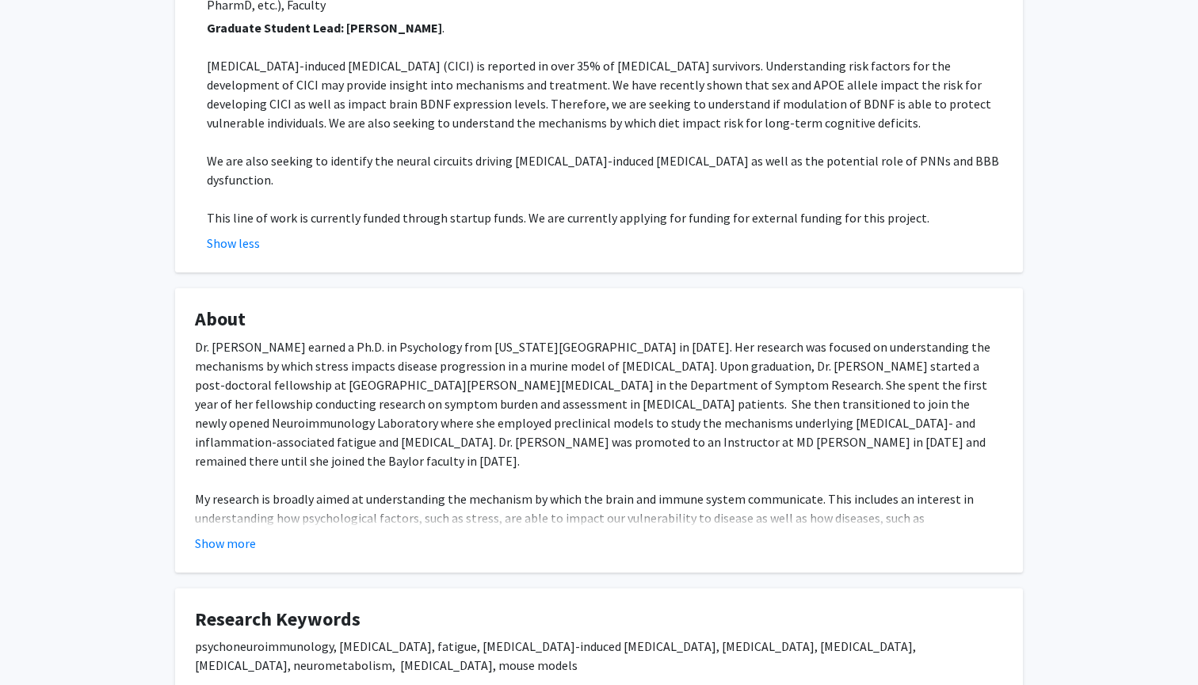
scroll to position [1072, 0]
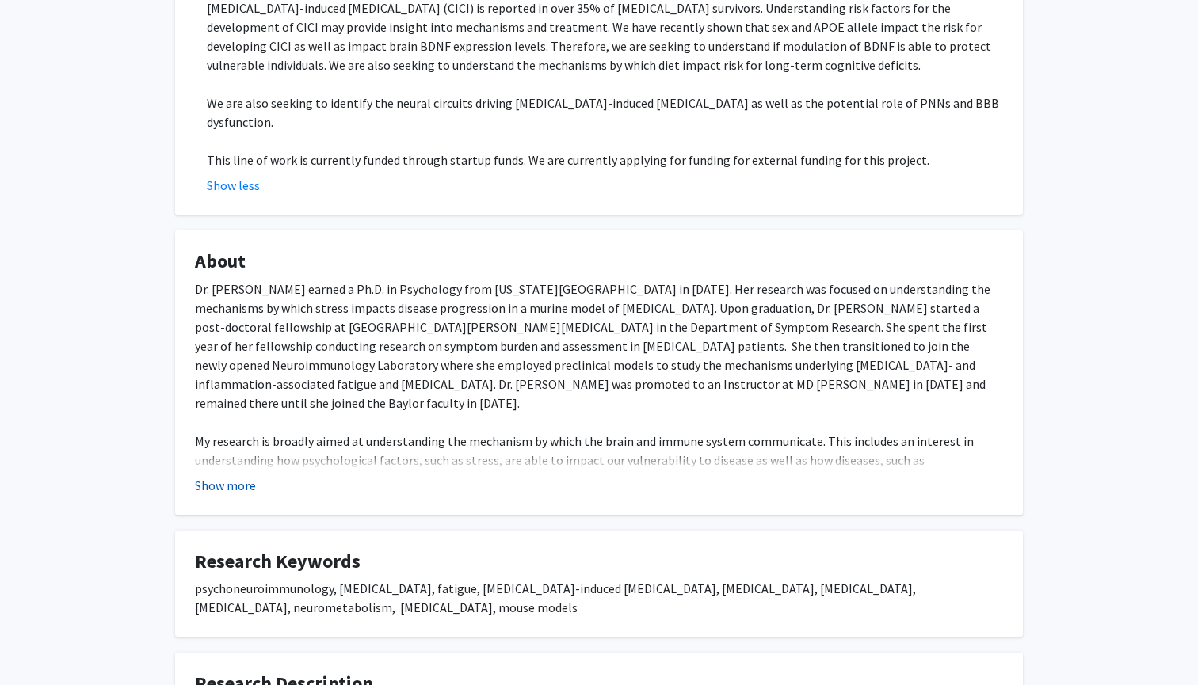
click at [221, 476] on button "Show more" at bounding box center [225, 485] width 61 height 19
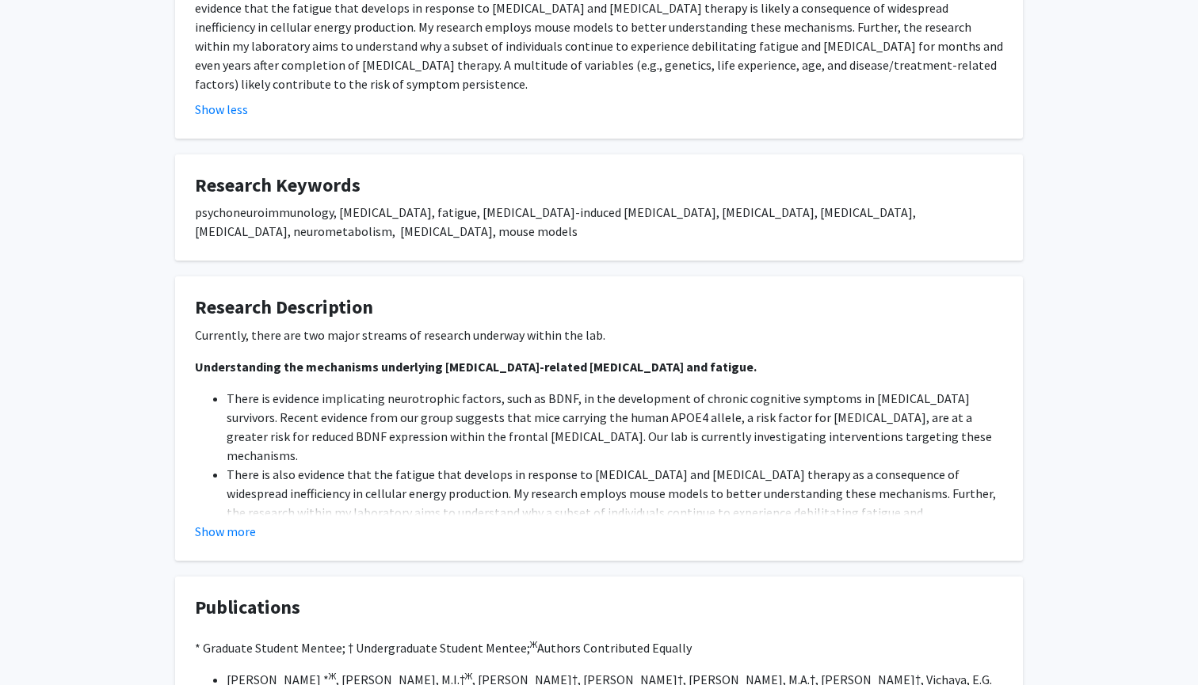
scroll to position [1607, 0]
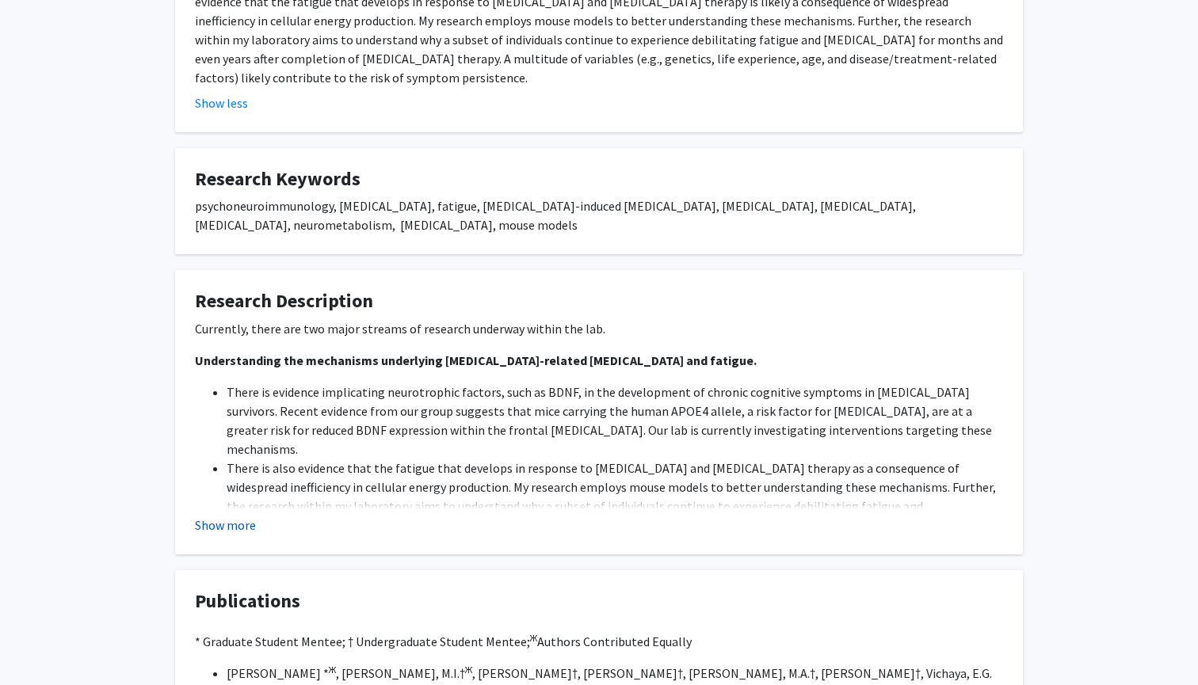
click at [239, 516] on button "Show more" at bounding box center [225, 525] width 61 height 19
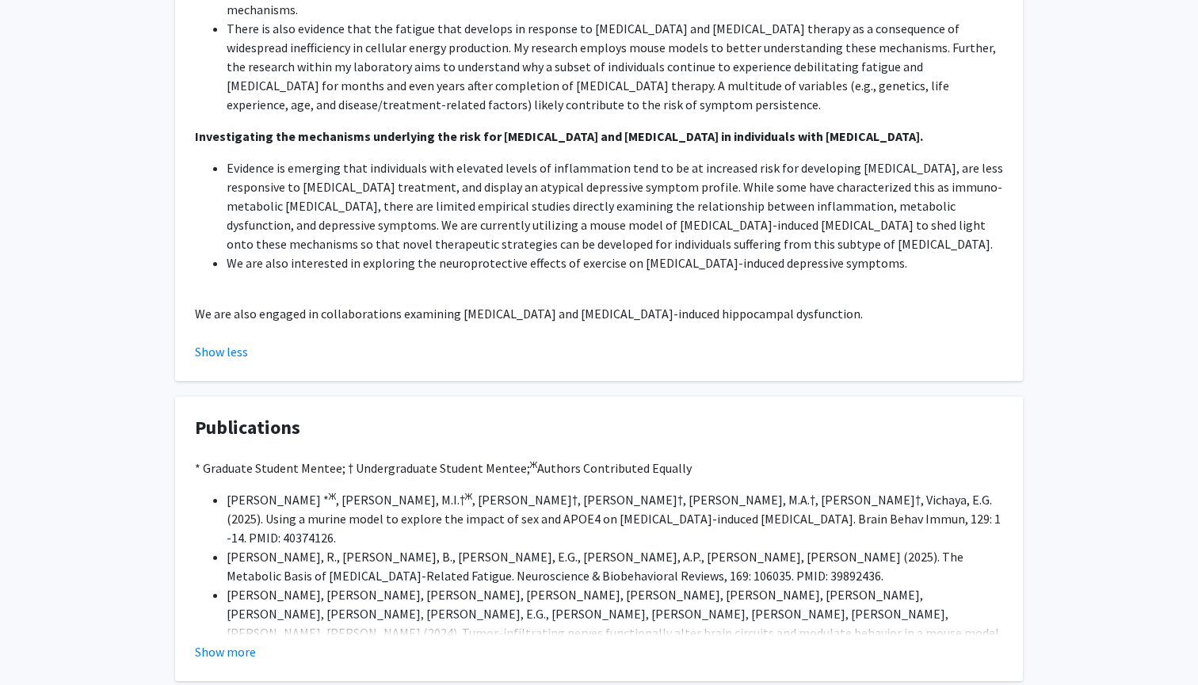
scroll to position [2045, 0]
click at [241, 643] on button "Show more" at bounding box center [225, 652] width 61 height 19
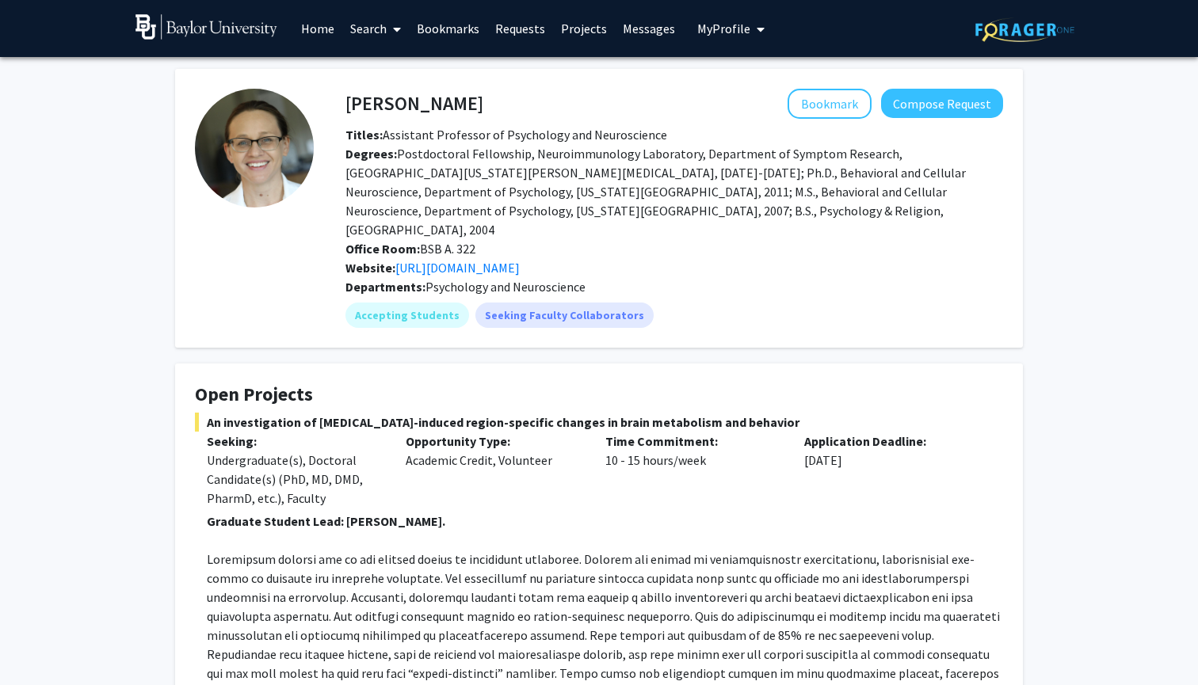
scroll to position [0, 0]
click at [457, 260] on link "https://www.vichayapnigroup.com/" at bounding box center [457, 268] width 124 height 16
click at [629, 37] on link "Messages" at bounding box center [649, 28] width 68 height 55
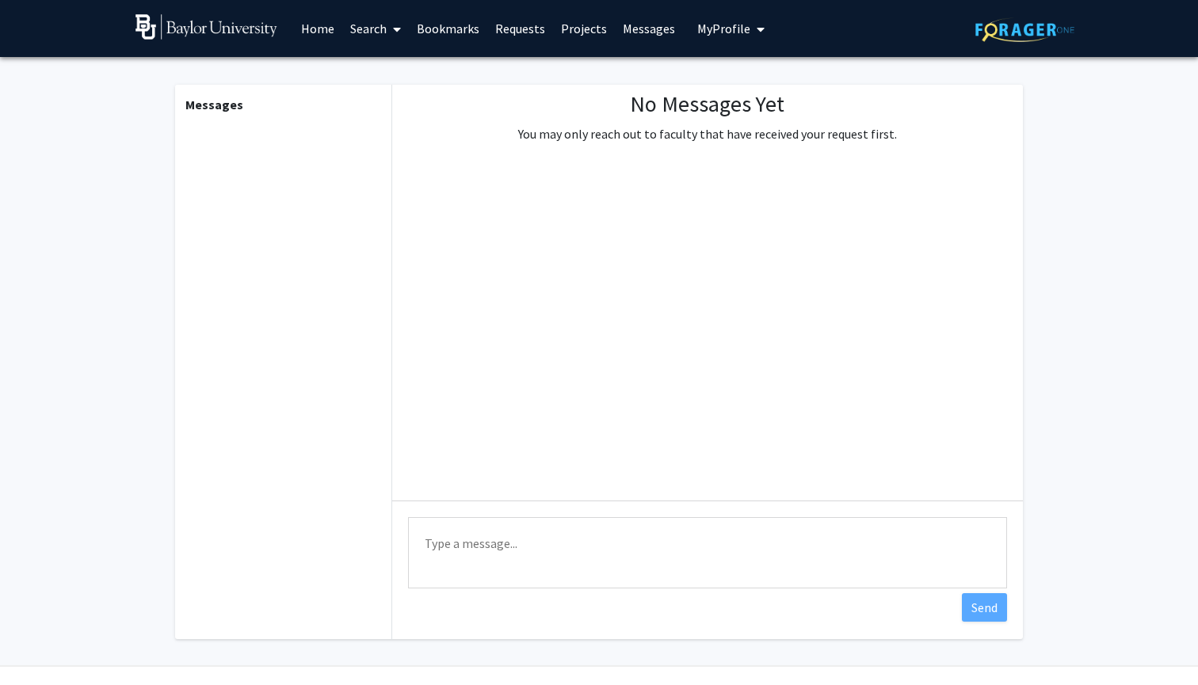
click at [571, 25] on link "Projects" at bounding box center [584, 28] width 62 height 55
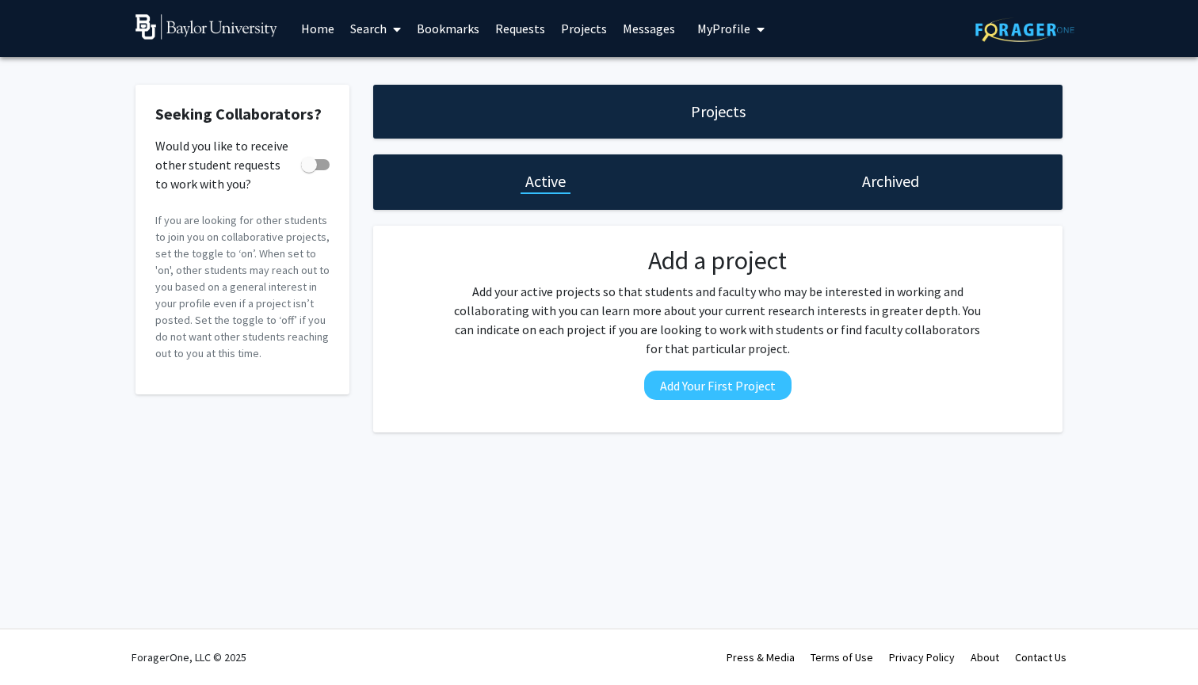
click at [512, 29] on link "Requests" at bounding box center [520, 28] width 66 height 55
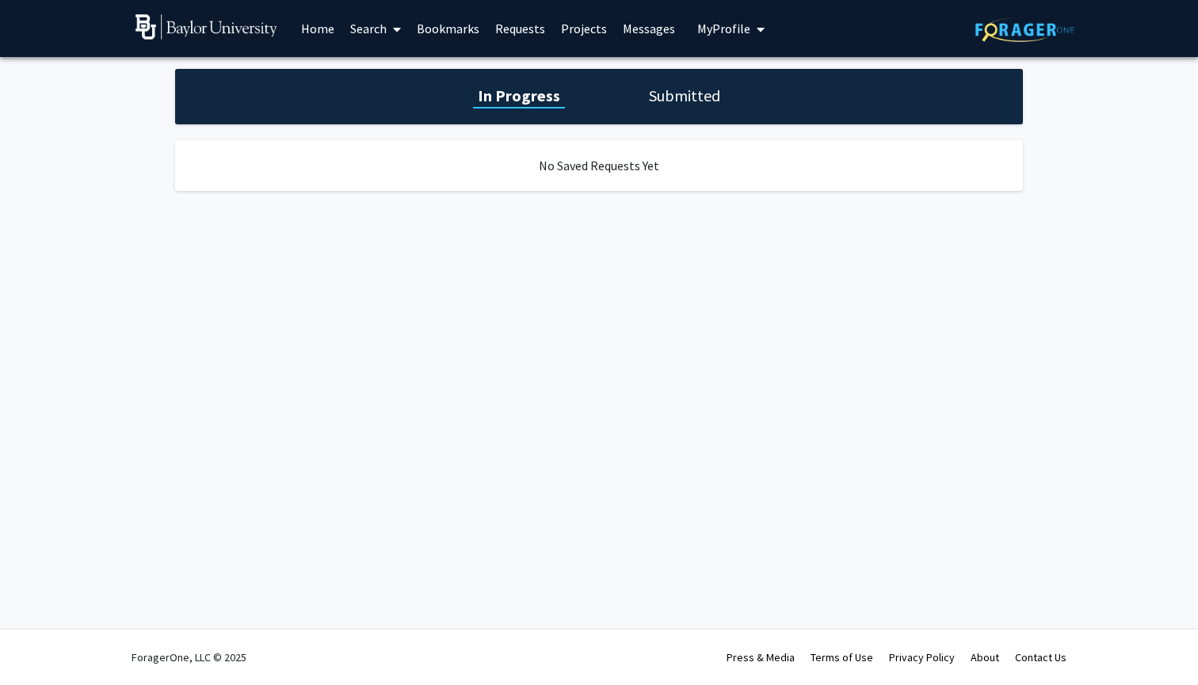
click at [443, 37] on link "Bookmarks" at bounding box center [448, 28] width 78 height 55
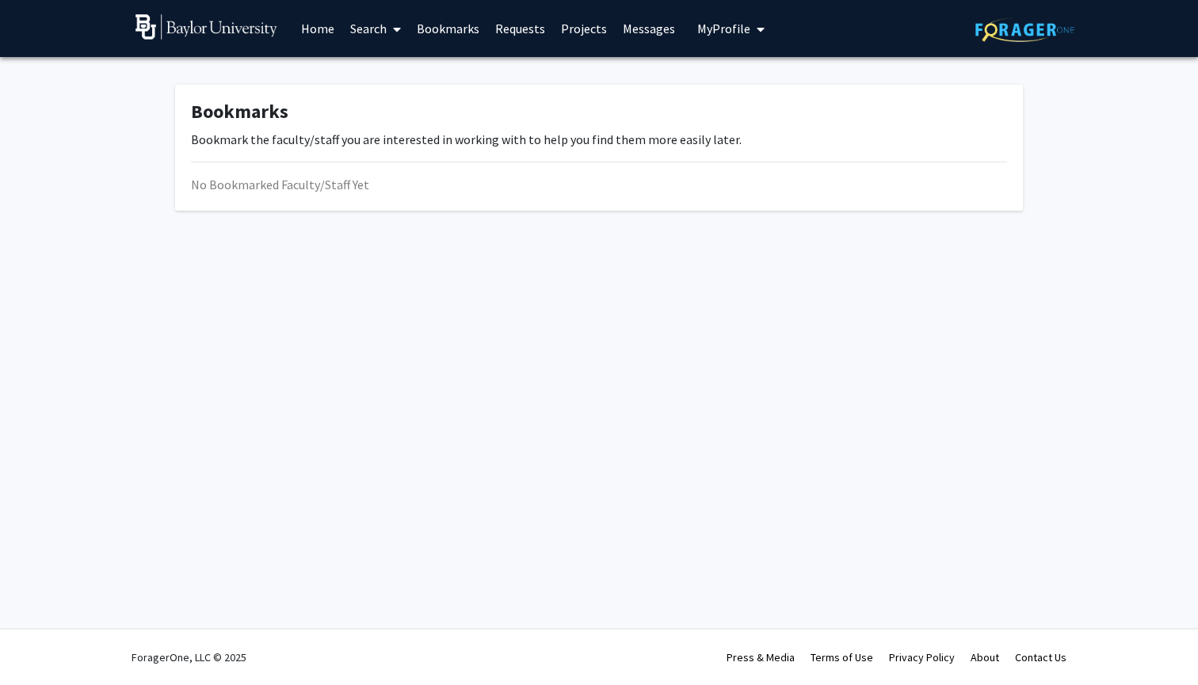
click at [371, 36] on link "Search" at bounding box center [375, 28] width 67 height 55
click at [310, 25] on link "Home" at bounding box center [317, 28] width 49 height 55
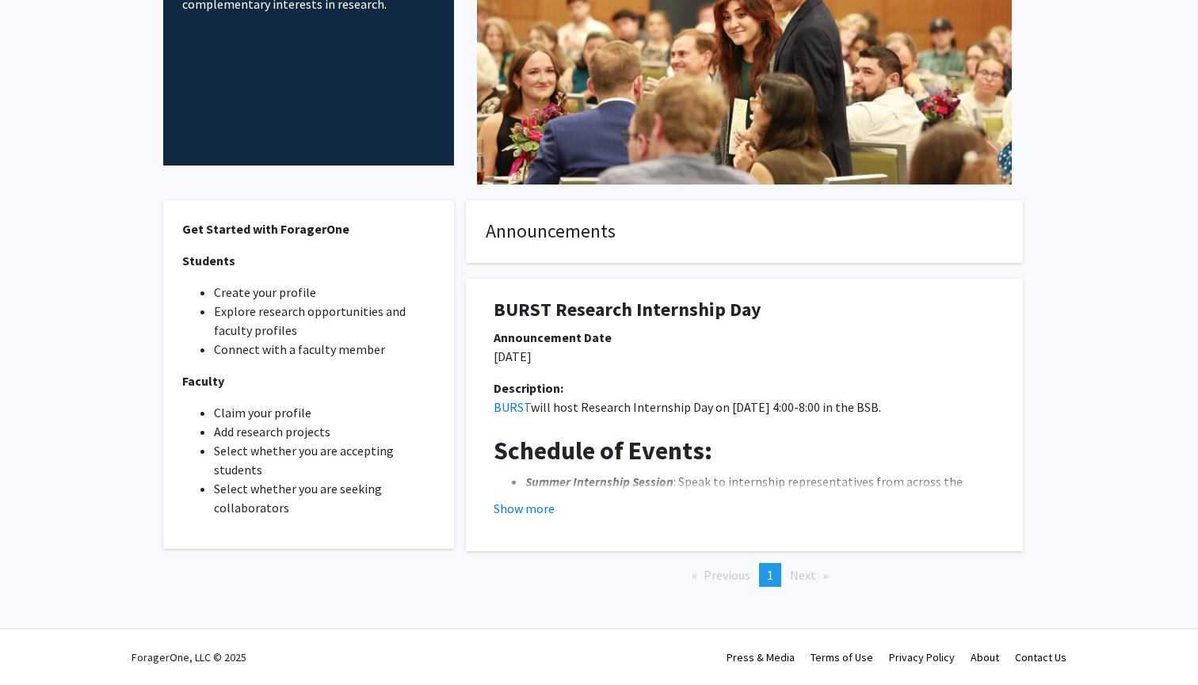
scroll to position [249, 0]
click at [532, 513] on button "Show more" at bounding box center [524, 508] width 61 height 19
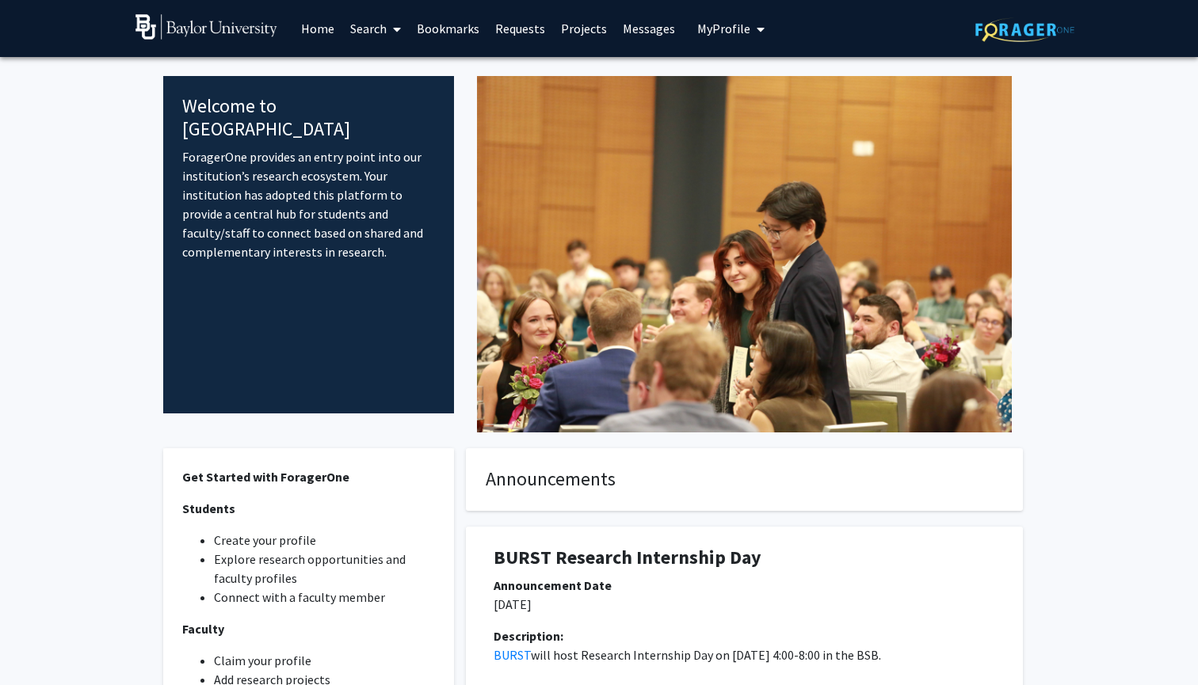
scroll to position [0, 0]
click at [534, 31] on link "Requests" at bounding box center [520, 28] width 66 height 55
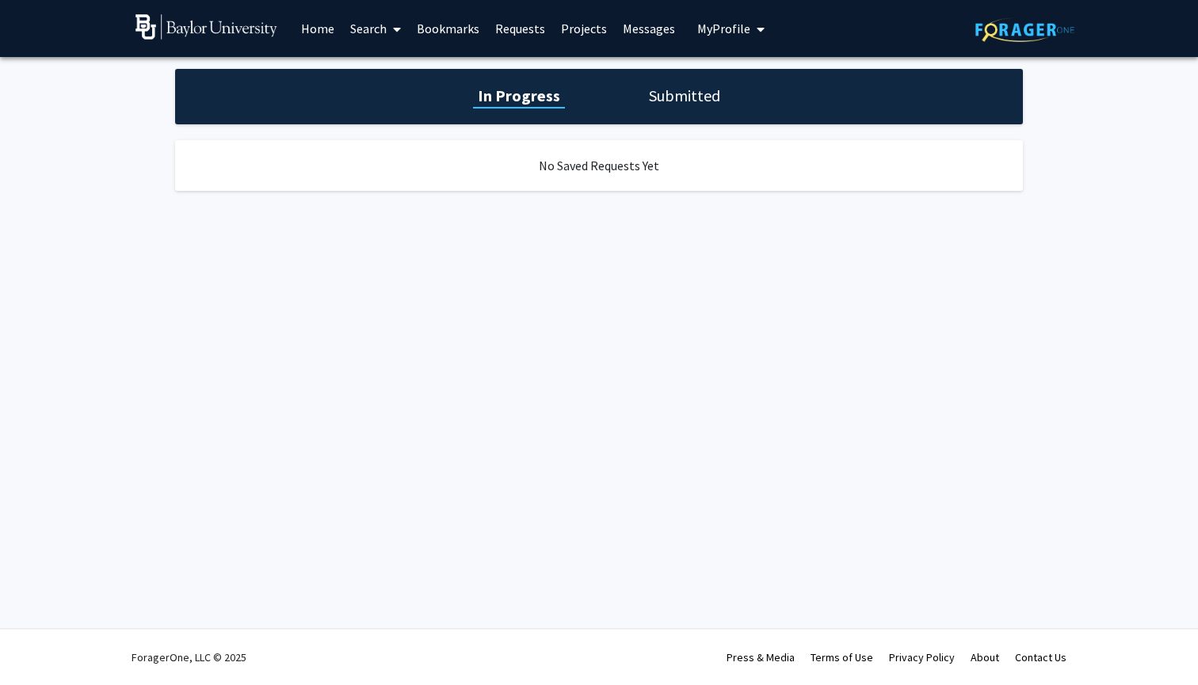
click at [662, 86] on div "In Progress Submitted" at bounding box center [599, 96] width 848 height 55
click at [640, 29] on link "Messages" at bounding box center [649, 28] width 68 height 55
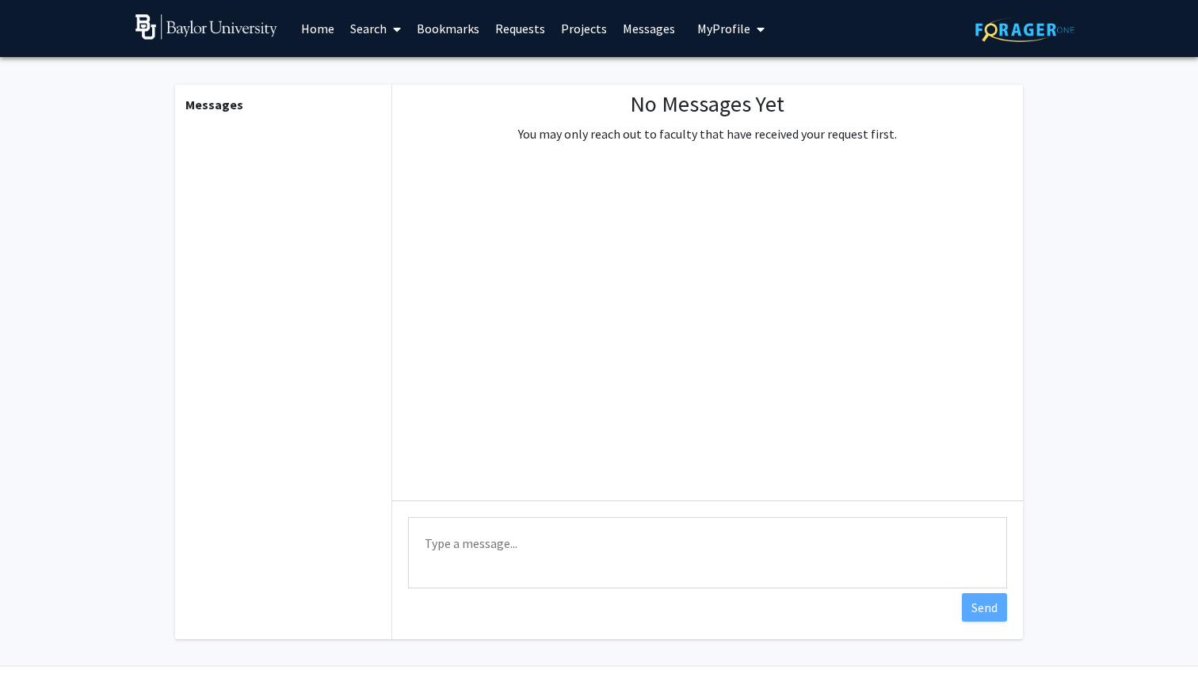
click at [572, 34] on link "Projects" at bounding box center [584, 28] width 62 height 55
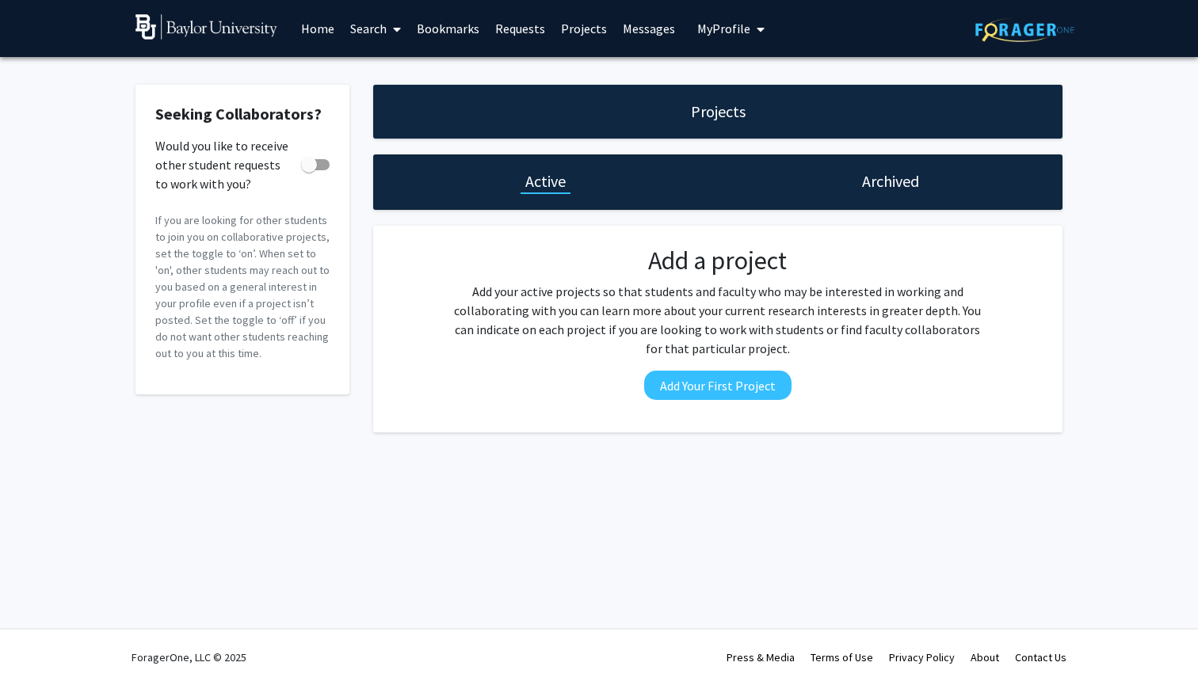
click at [721, 38] on button "My Profile" at bounding box center [730, 28] width 77 height 57
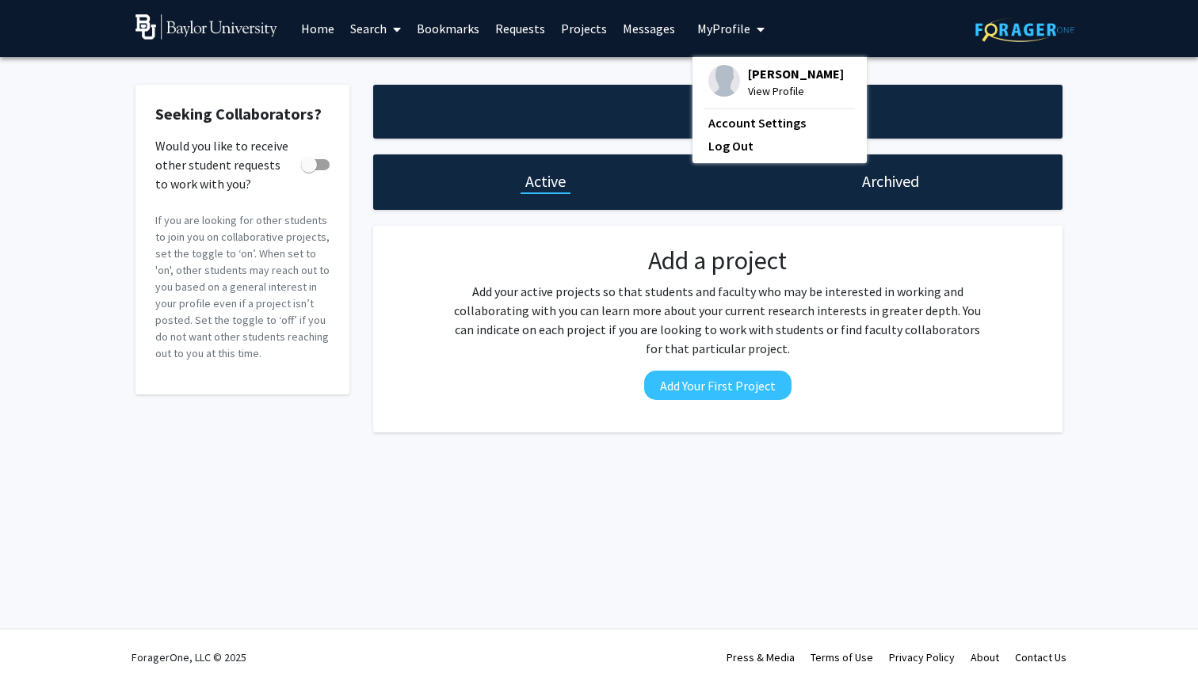
click at [149, 38] on img at bounding box center [206, 26] width 142 height 25
